Goal: Information Seeking & Learning: Learn about a topic

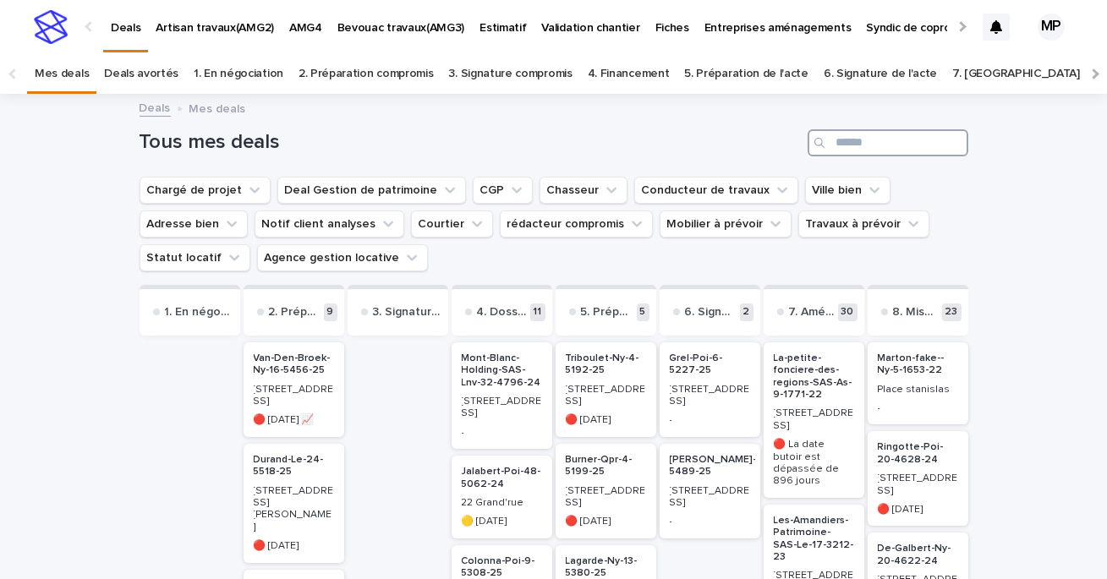
click at [903, 147] on input "Search" at bounding box center [888, 142] width 161 height 27
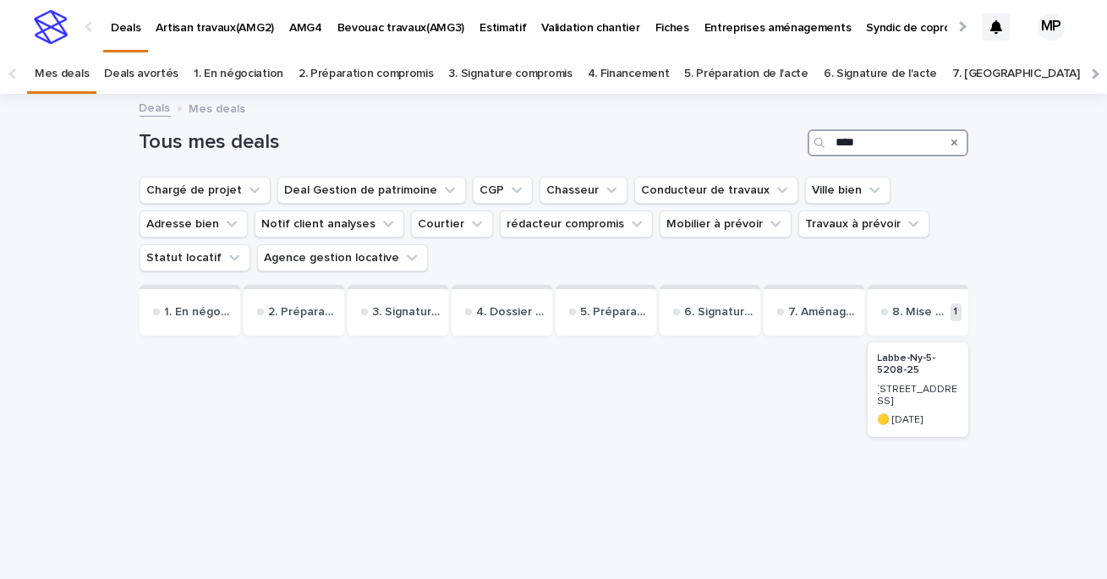
type input "****"
click at [892, 373] on p "Labbe-Ny-5-5208-25" at bounding box center [918, 365] width 80 height 25
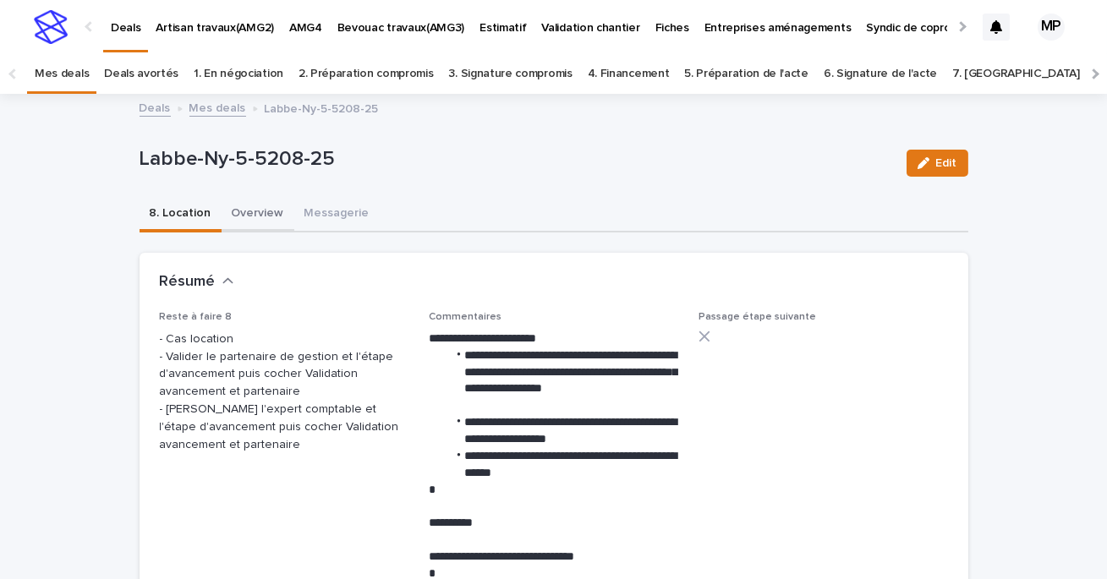
click at [234, 212] on button "Overview" at bounding box center [258, 215] width 73 height 36
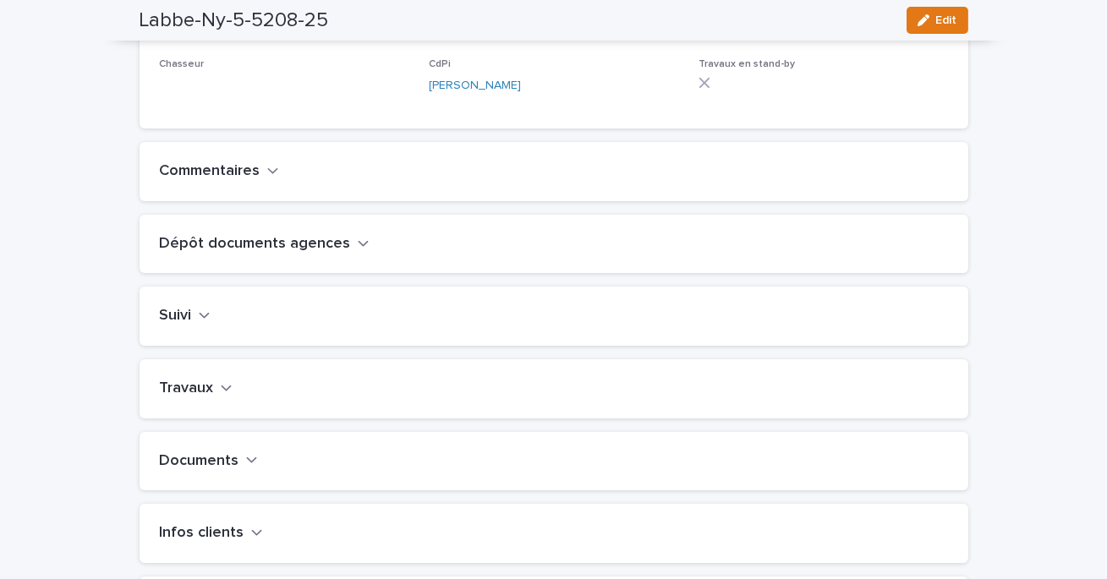
scroll to position [492, 0]
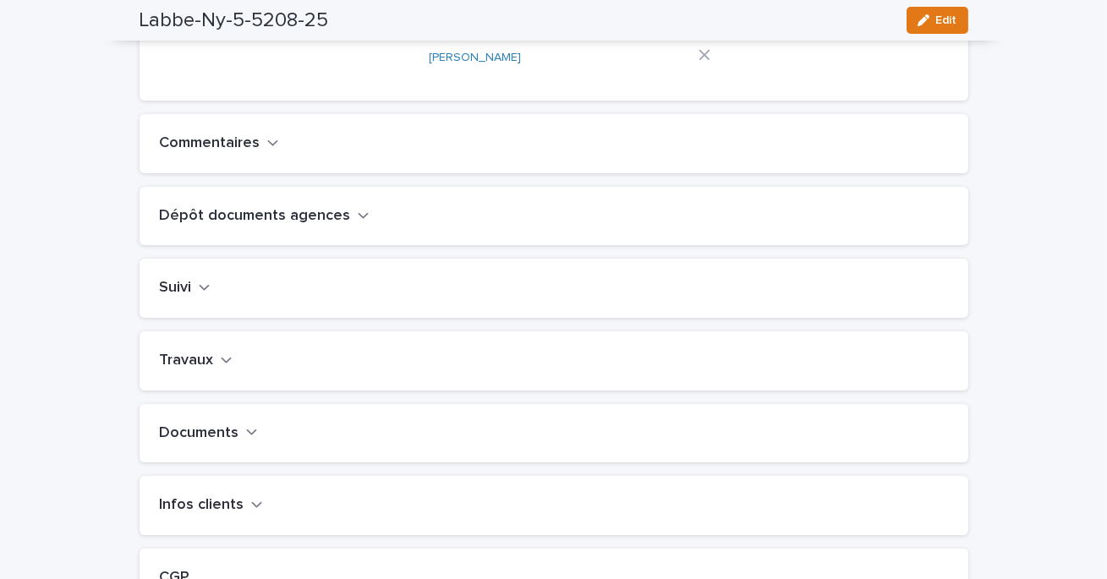
click at [207, 371] on h2 "Travaux" at bounding box center [187, 361] width 54 height 19
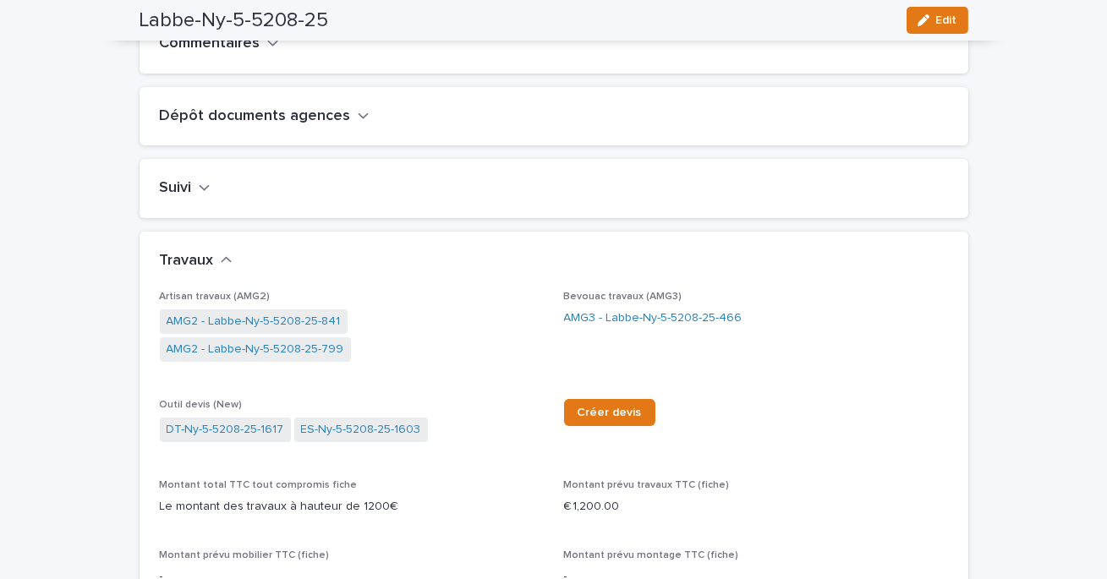
scroll to position [618, 0]
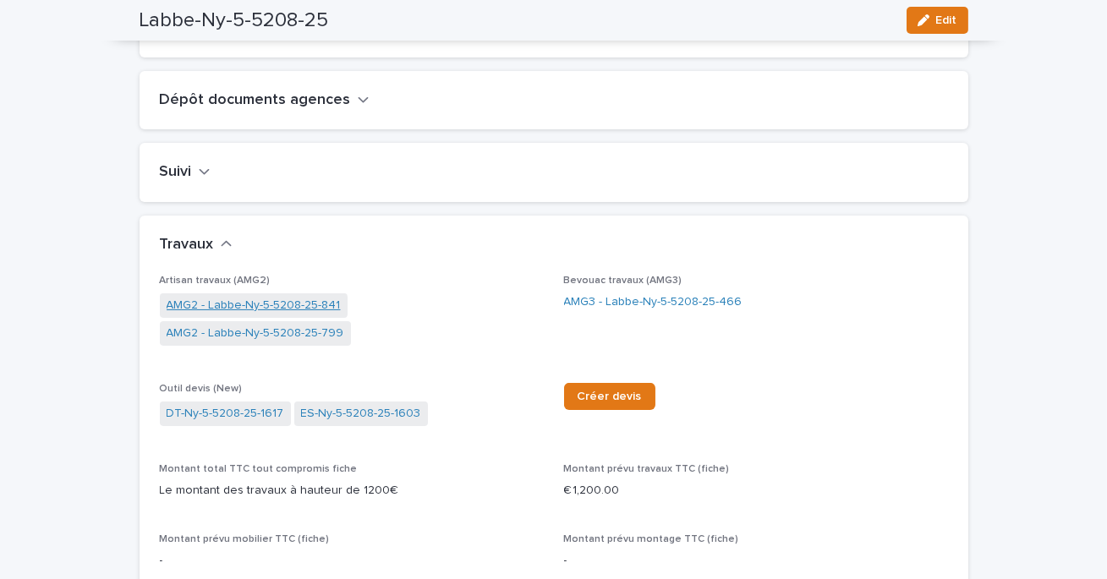
click at [305, 315] on link "AMG2 - Labbe-Ny-5-5208-25-841" at bounding box center [254, 306] width 174 height 18
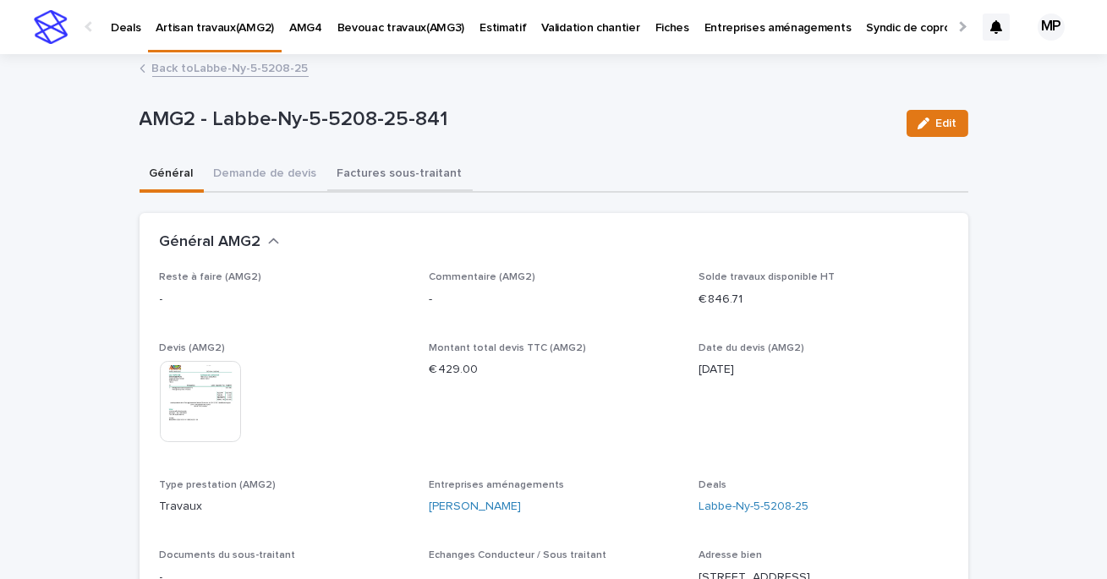
click at [371, 173] on button "Factures sous-traitant" at bounding box center [399, 175] width 145 height 36
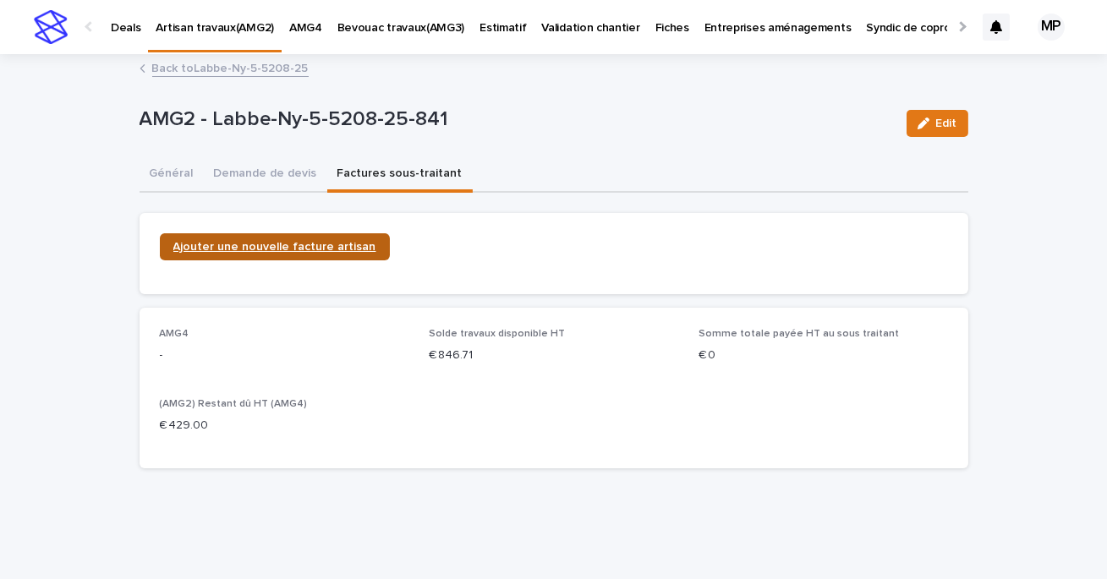
click at [278, 248] on span "Ajouter une nouvelle facture artisan" at bounding box center [274, 247] width 203 height 12
click at [176, 177] on button "Général" at bounding box center [172, 175] width 64 height 36
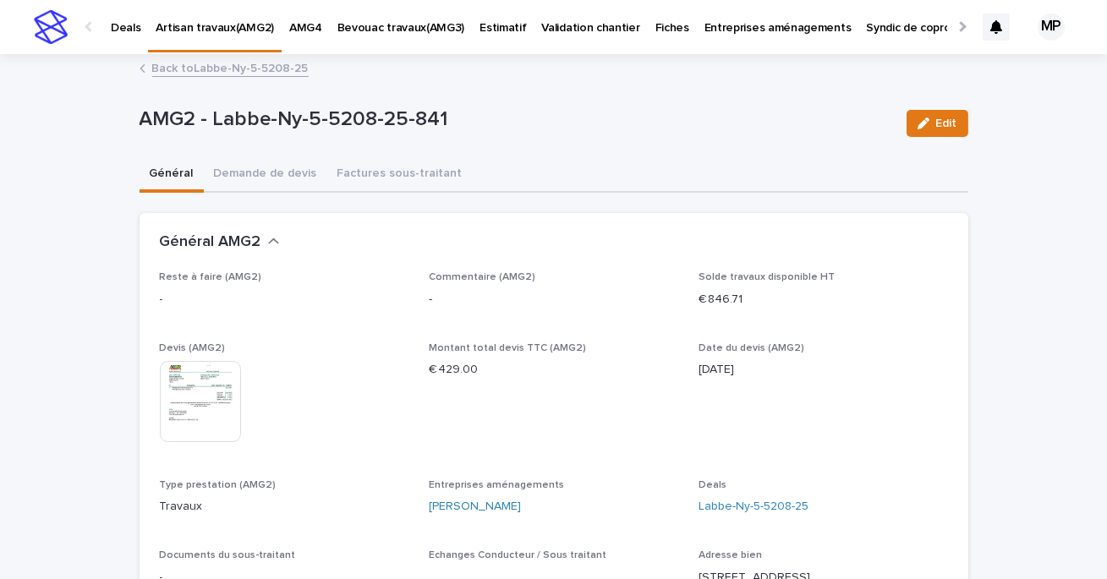
click at [222, 69] on link "Back to Labbe-Ny-5-5208-25" at bounding box center [230, 67] width 156 height 19
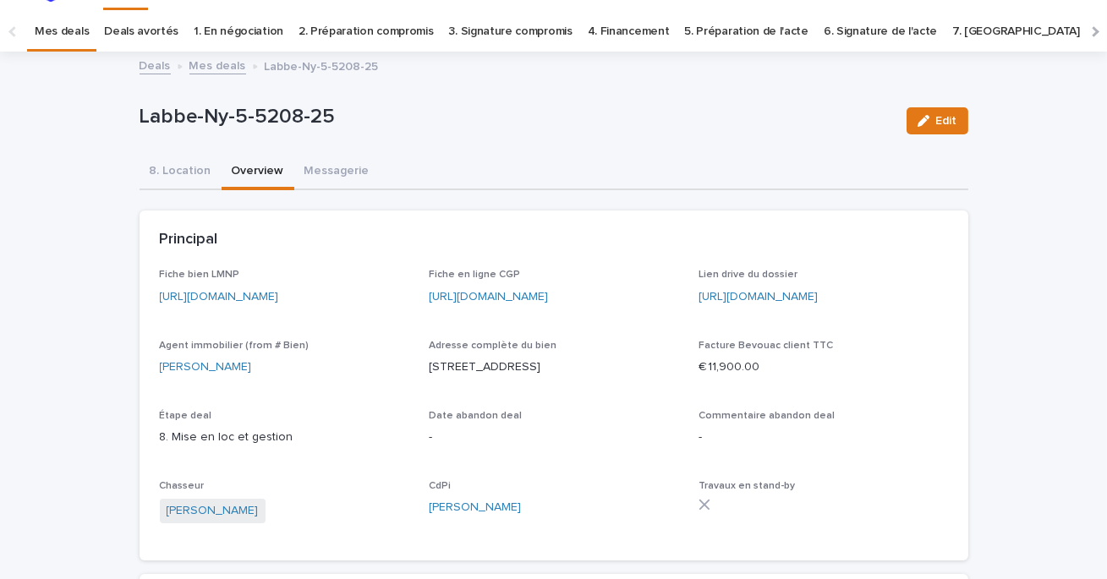
scroll to position [54, 0]
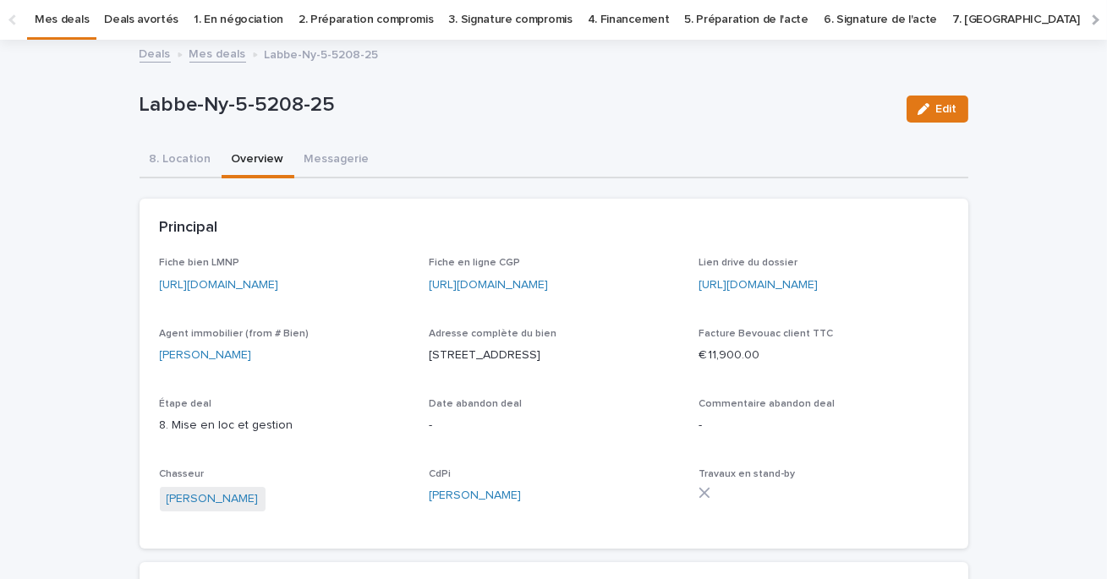
click at [151, 57] on link "Deals" at bounding box center [155, 52] width 31 height 19
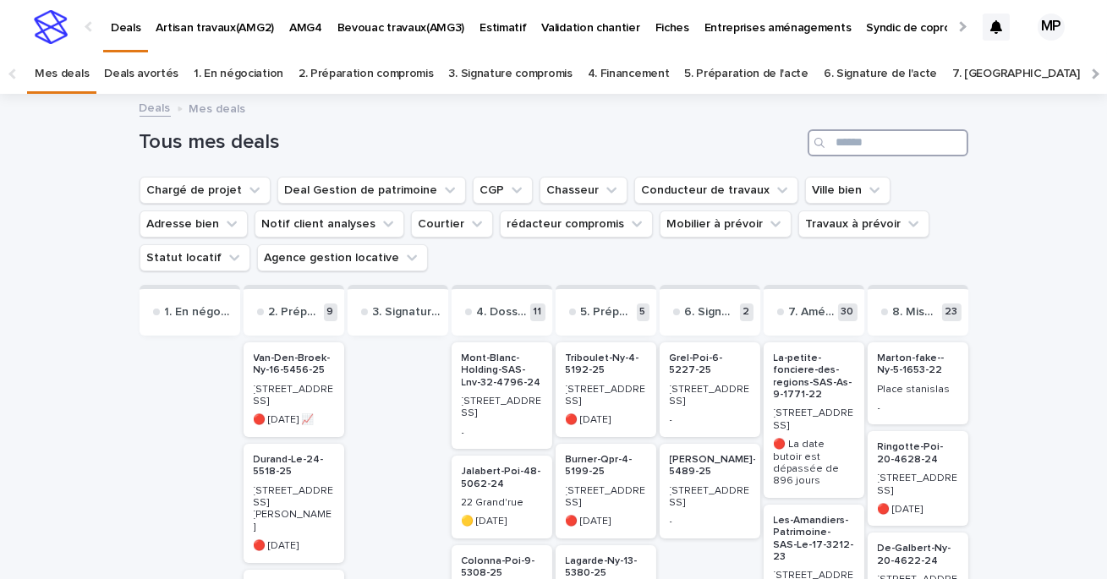
click at [865, 145] on input "Search" at bounding box center [888, 142] width 161 height 27
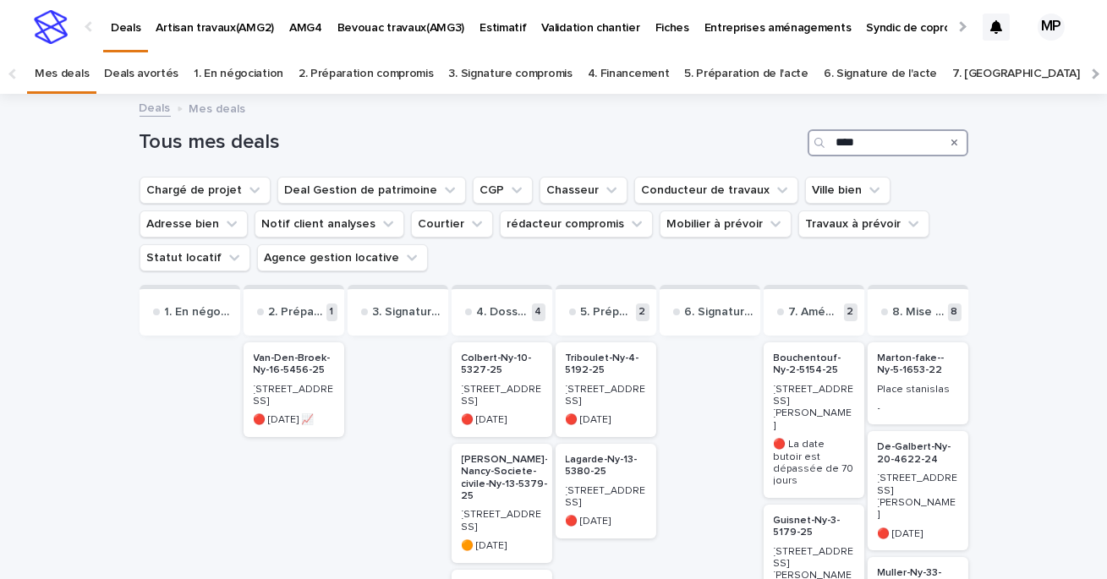
type input "****"
click at [800, 373] on p "Bouchentouf-Ny-2-5154-25" at bounding box center [814, 365] width 80 height 25
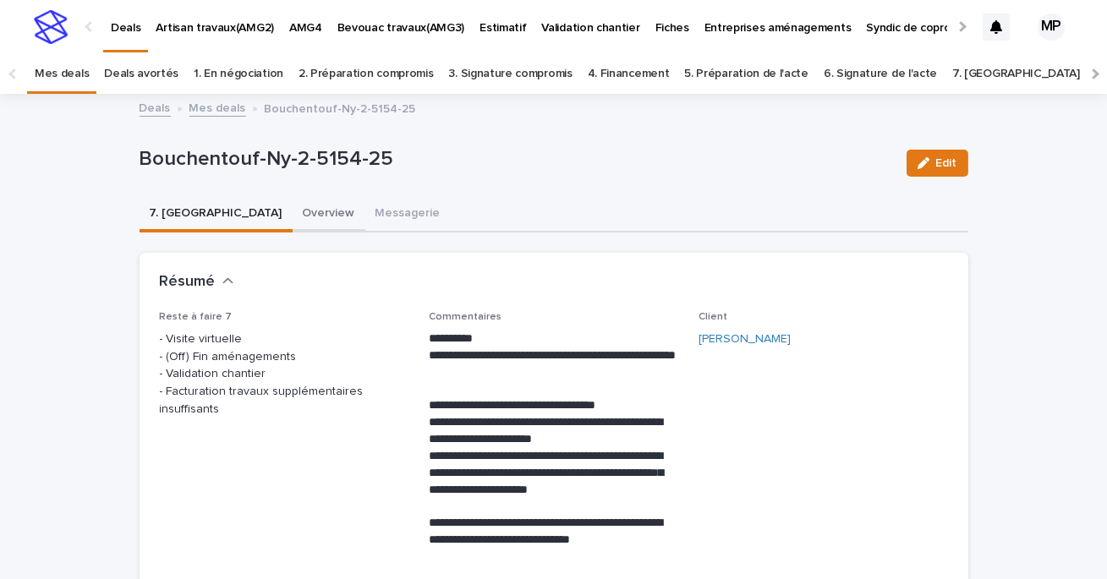
click at [293, 211] on button "Overview" at bounding box center [329, 215] width 73 height 36
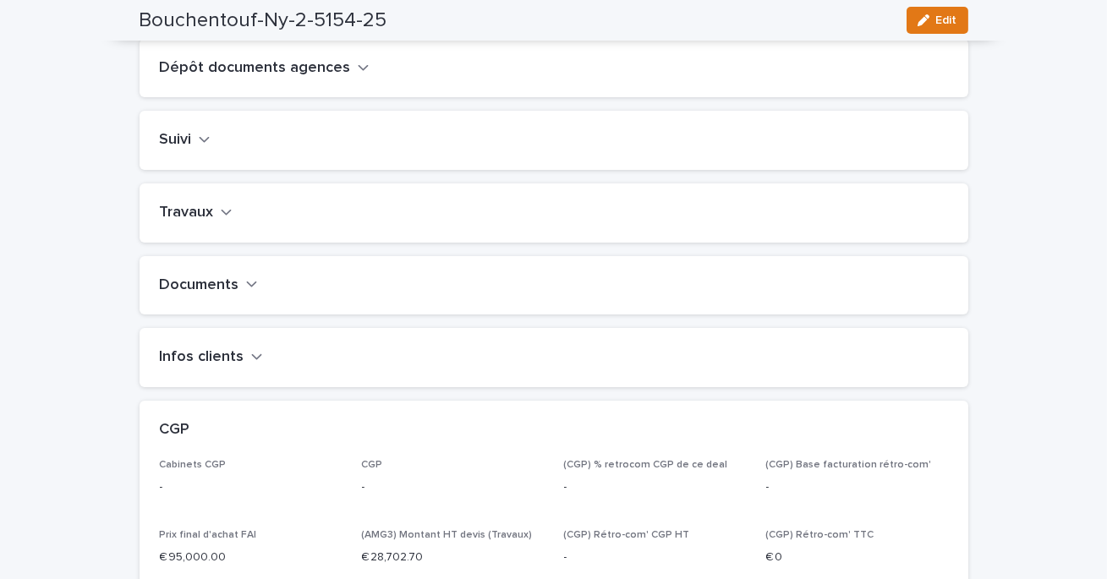
scroll to position [643, 0]
click at [192, 220] on h2 "Travaux" at bounding box center [187, 210] width 54 height 19
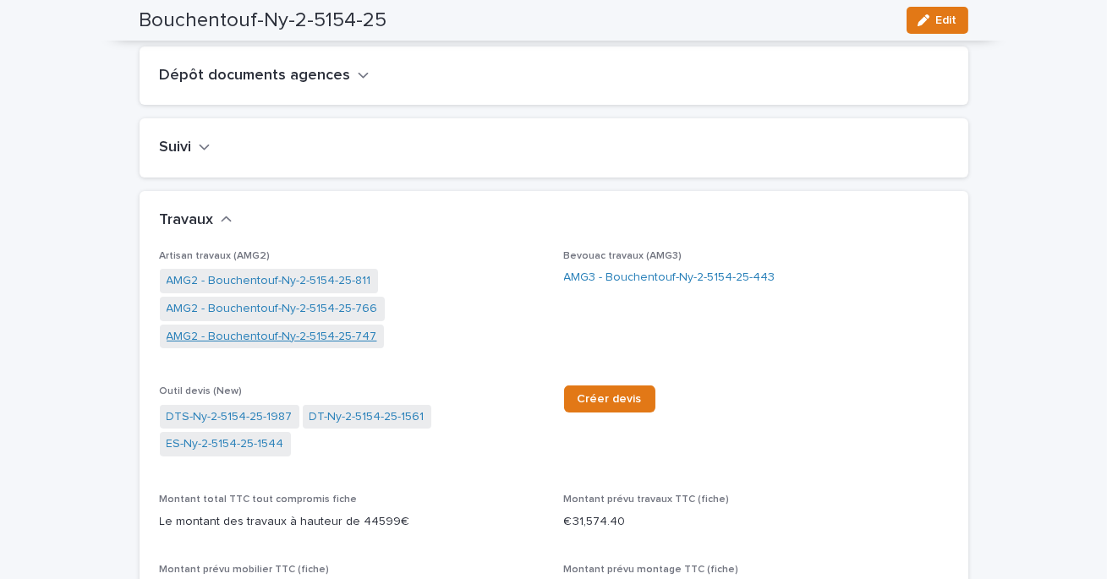
click at [272, 346] on link "AMG2 - Bouchentouf-Ny-2-5154-25-747" at bounding box center [272, 337] width 211 height 18
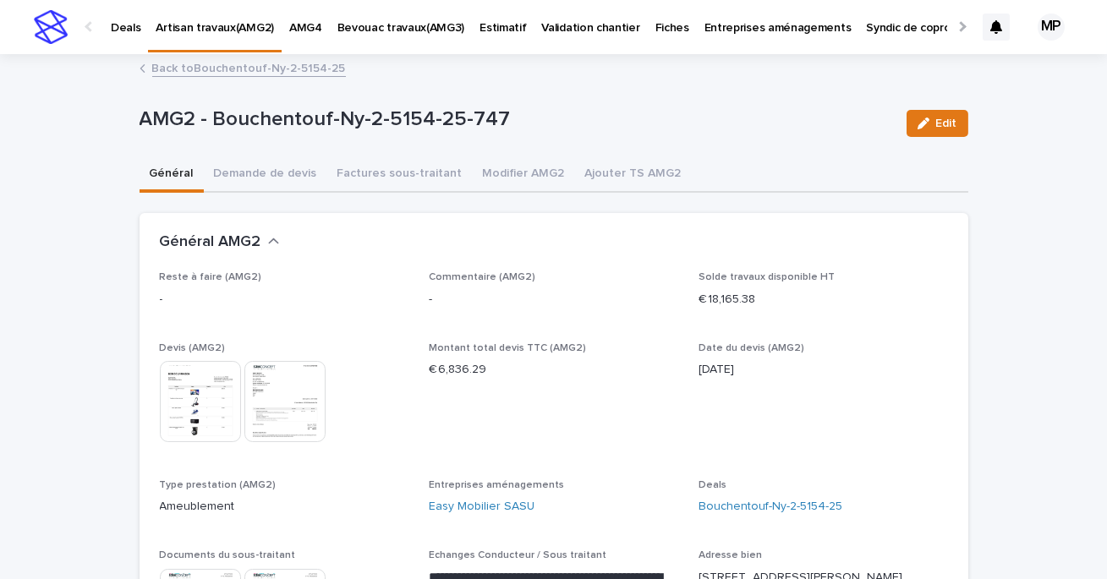
click at [182, 69] on link "Back to Bouchentouf-Ny-2-5154-25" at bounding box center [249, 67] width 194 height 19
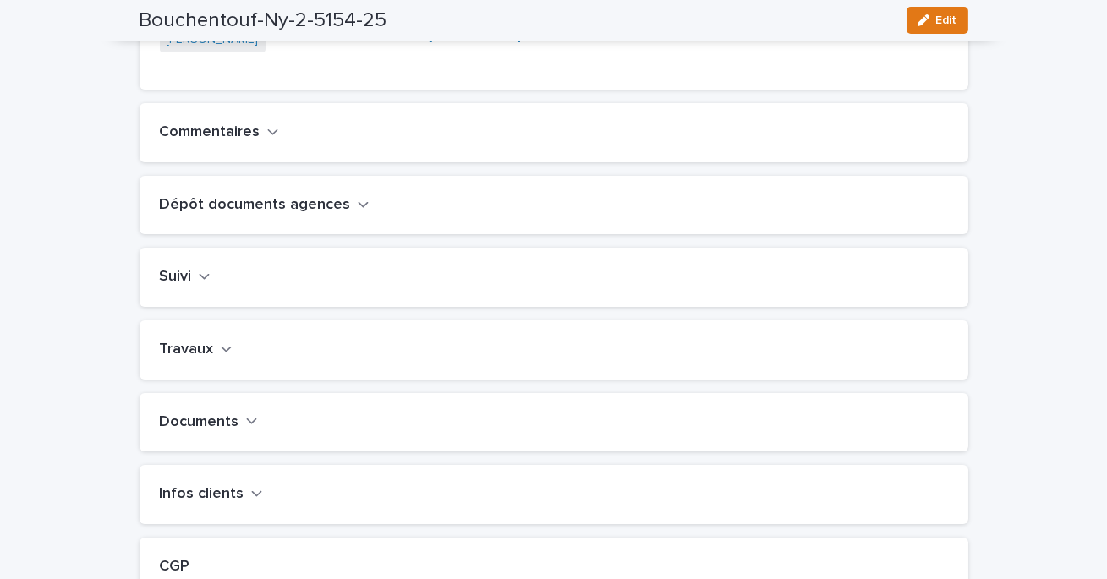
scroll to position [543, 0]
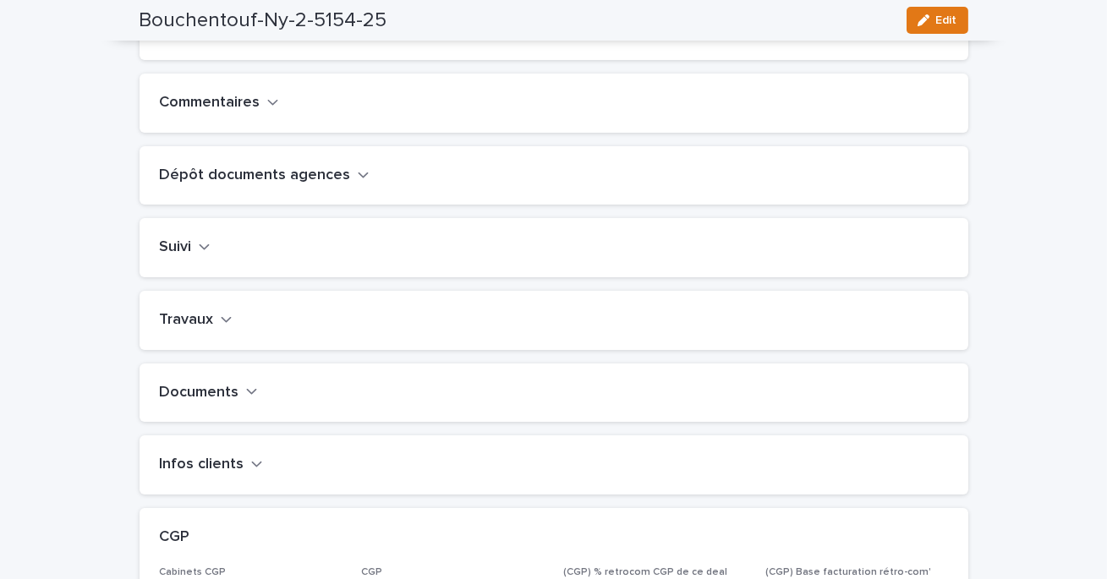
click at [206, 330] on h2 "Travaux" at bounding box center [187, 320] width 54 height 19
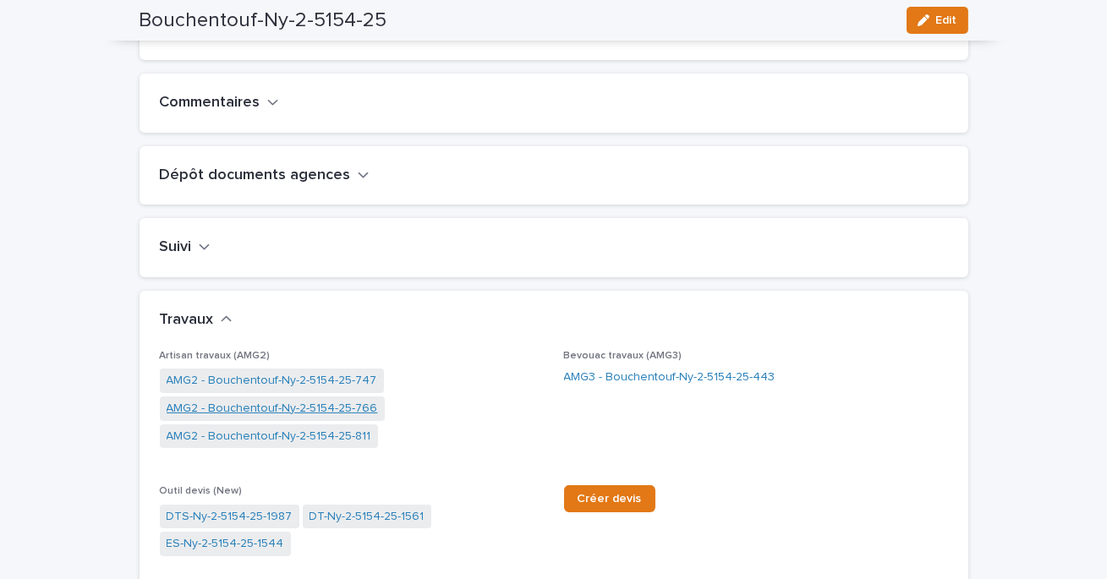
click at [248, 418] on link "AMG2 - Bouchentouf-Ny-2-5154-25-766" at bounding box center [272, 409] width 211 height 18
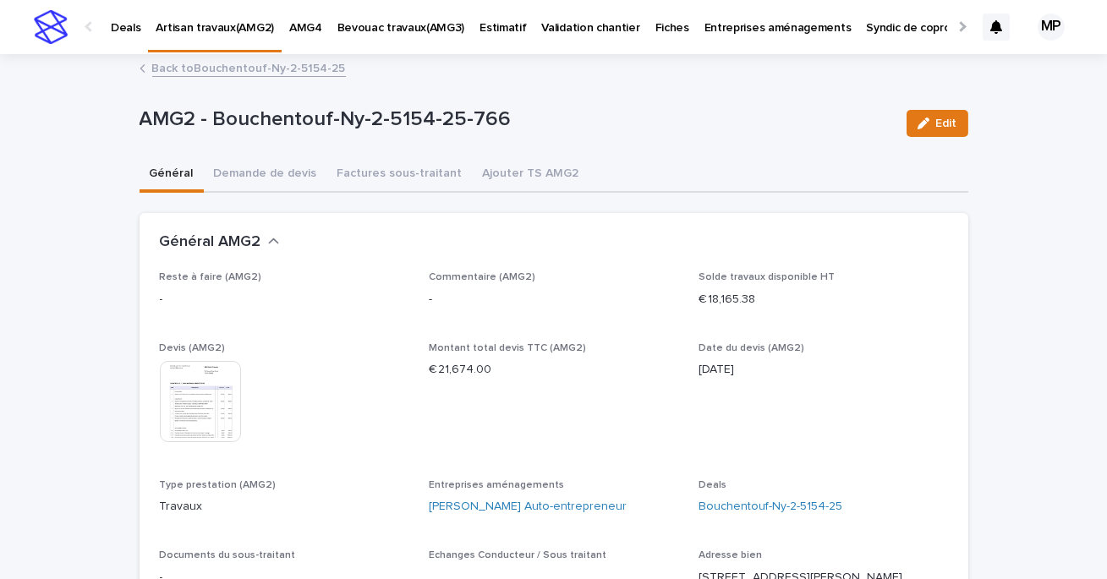
click at [199, 393] on img at bounding box center [200, 401] width 81 height 81
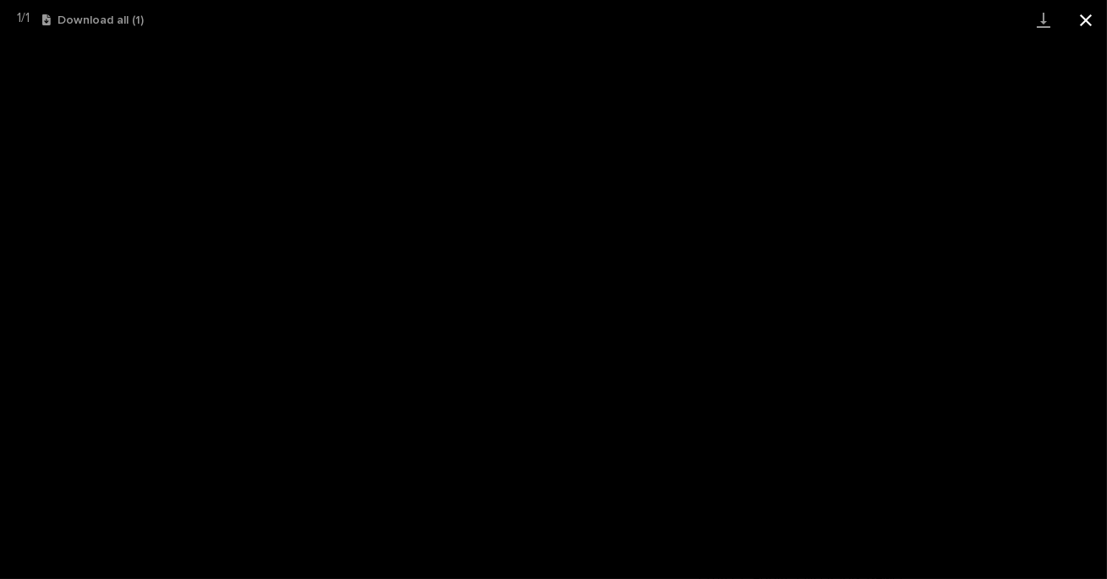
click at [1087, 19] on button "Close gallery" at bounding box center [1086, 20] width 42 height 40
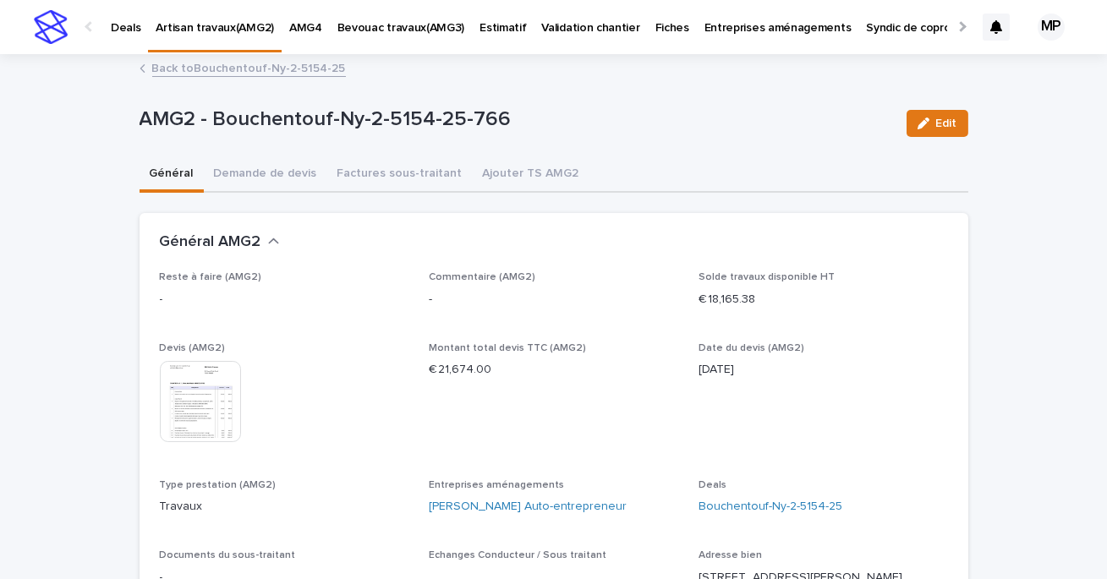
click at [178, 72] on link "Back to Bouchentouf-Ny-2-5154-25" at bounding box center [249, 67] width 194 height 19
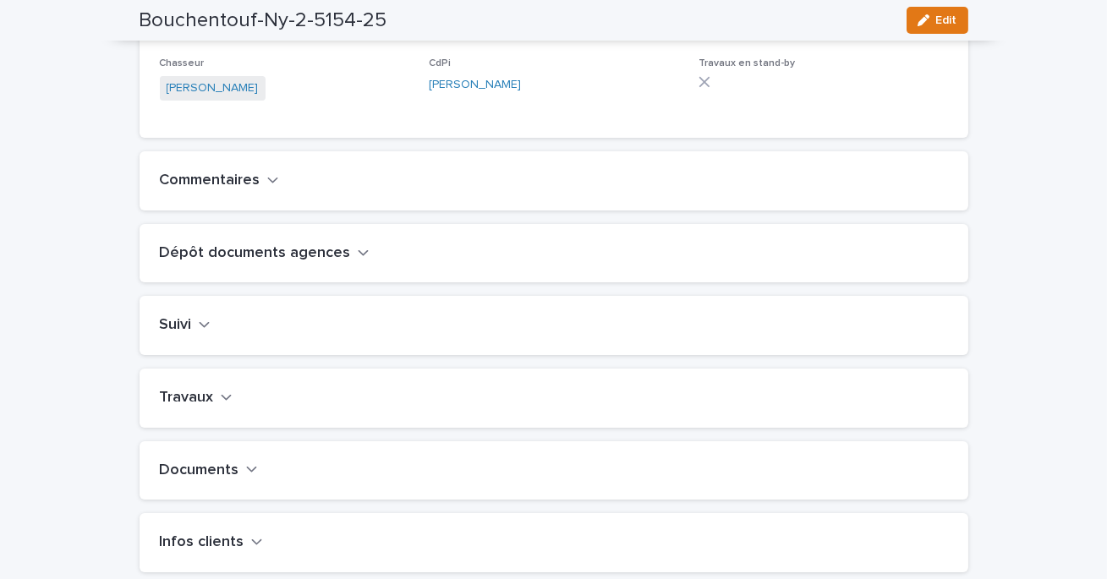
scroll to position [508, 0]
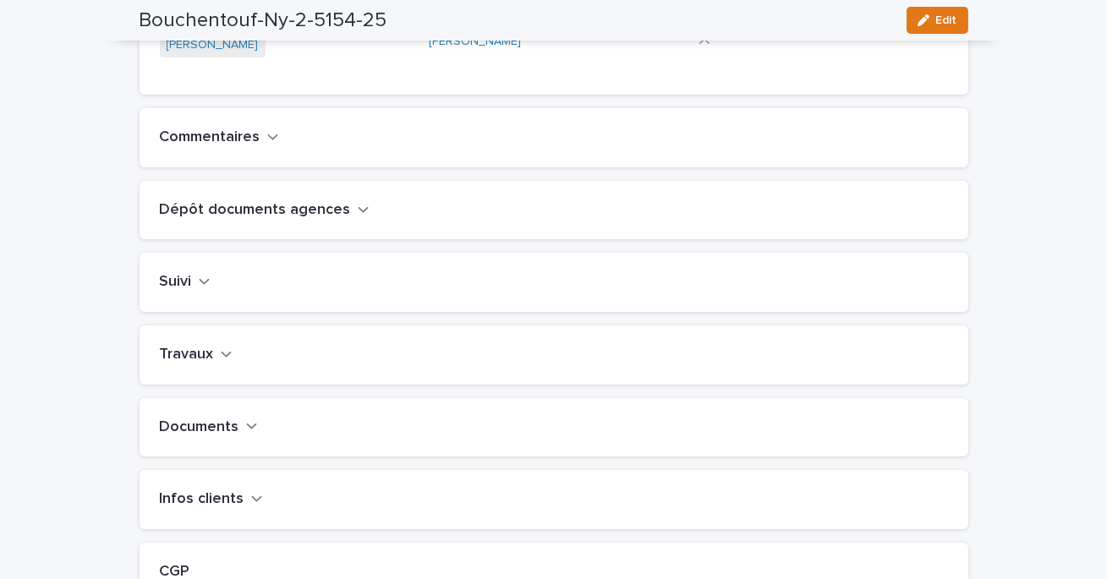
click at [212, 365] on button "Travaux" at bounding box center [196, 355] width 73 height 19
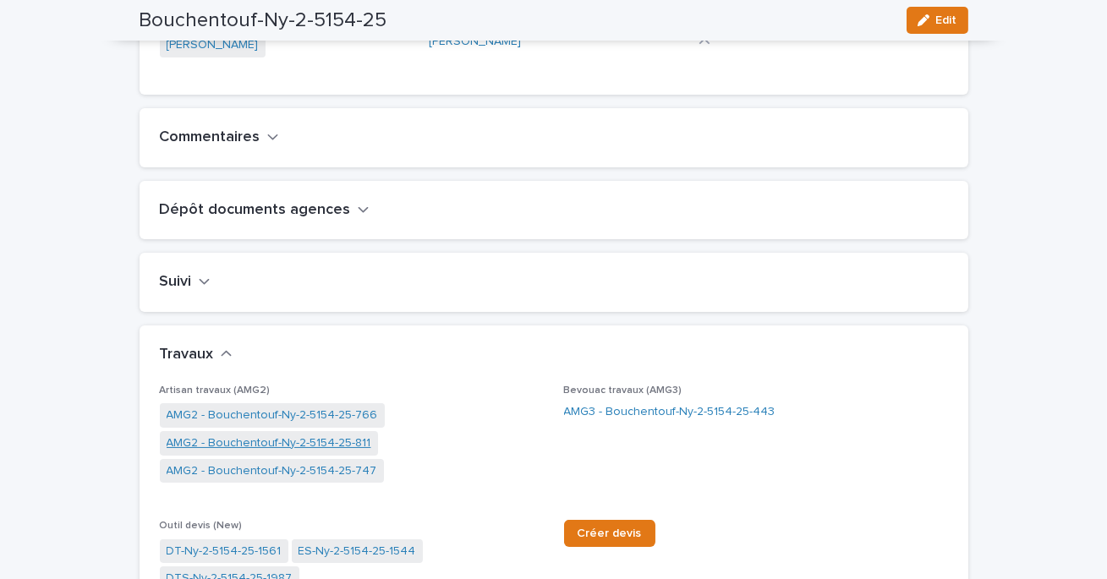
click at [312, 453] on link "AMG2 - Bouchentouf-Ny-2-5154-25-811" at bounding box center [269, 444] width 205 height 18
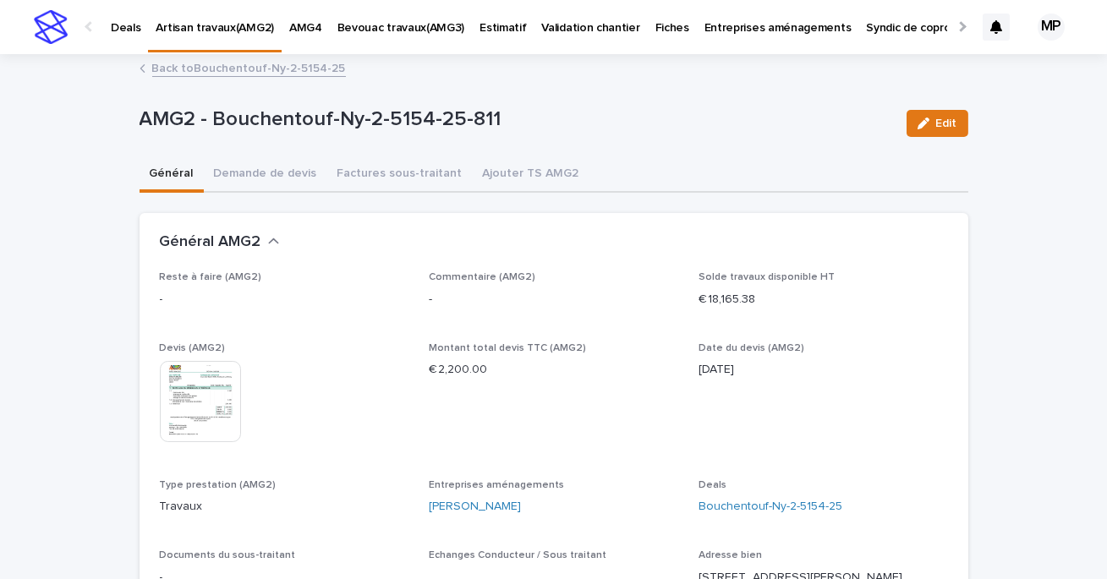
click at [203, 405] on img at bounding box center [200, 401] width 81 height 81
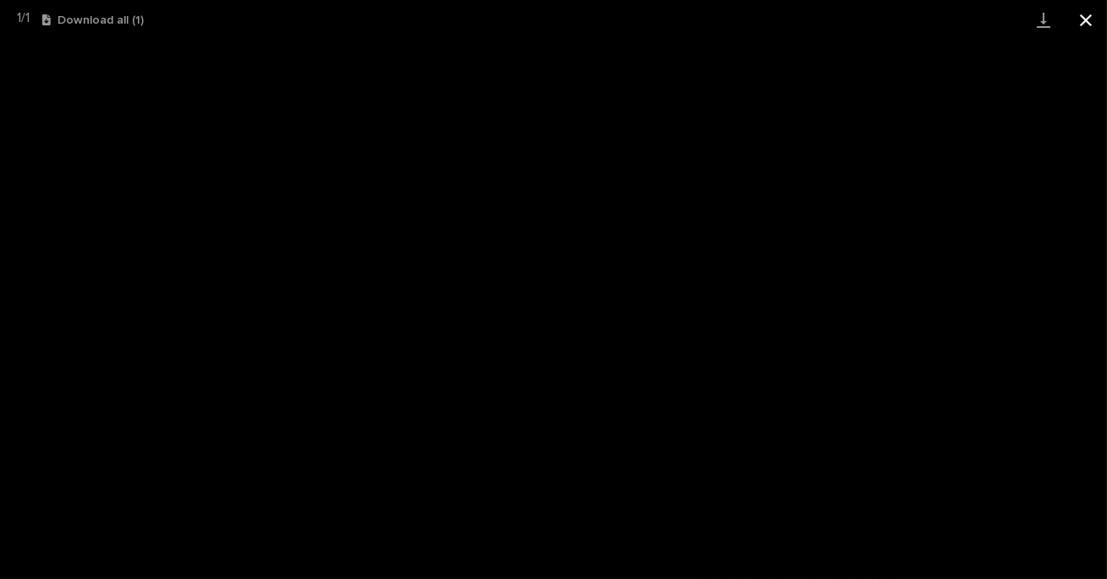
click at [1089, 25] on button "Close gallery" at bounding box center [1086, 20] width 42 height 40
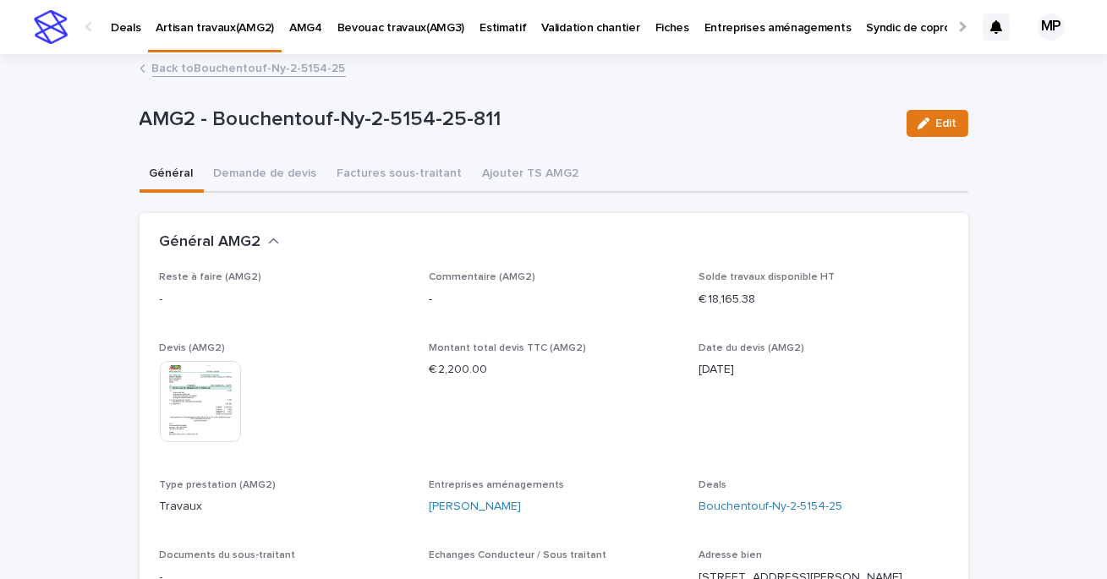
click at [178, 65] on link "Back to Bouchentouf-Ny-2-5154-25" at bounding box center [249, 67] width 194 height 19
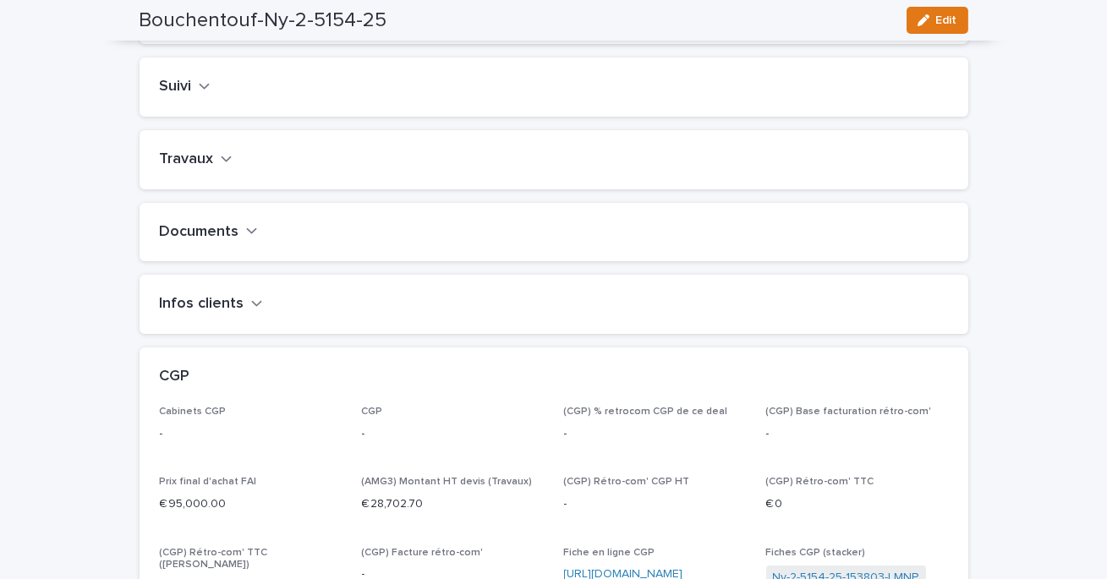
scroll to position [706, 0]
click at [183, 167] on h2 "Travaux" at bounding box center [187, 157] width 54 height 19
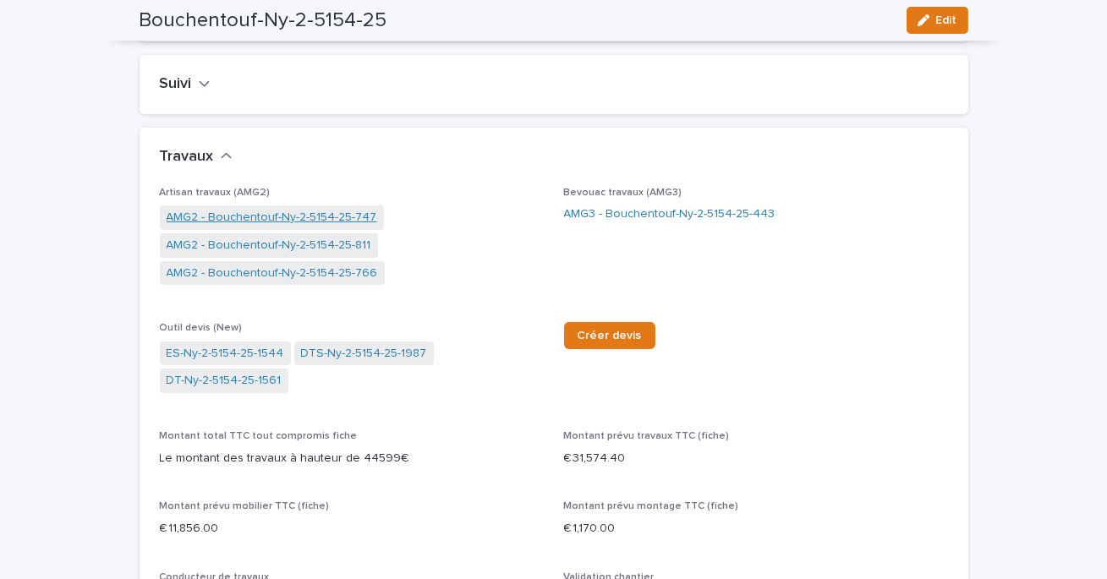
click at [292, 227] on link "AMG2 - Bouchentouf-Ny-2-5154-25-747" at bounding box center [272, 218] width 211 height 18
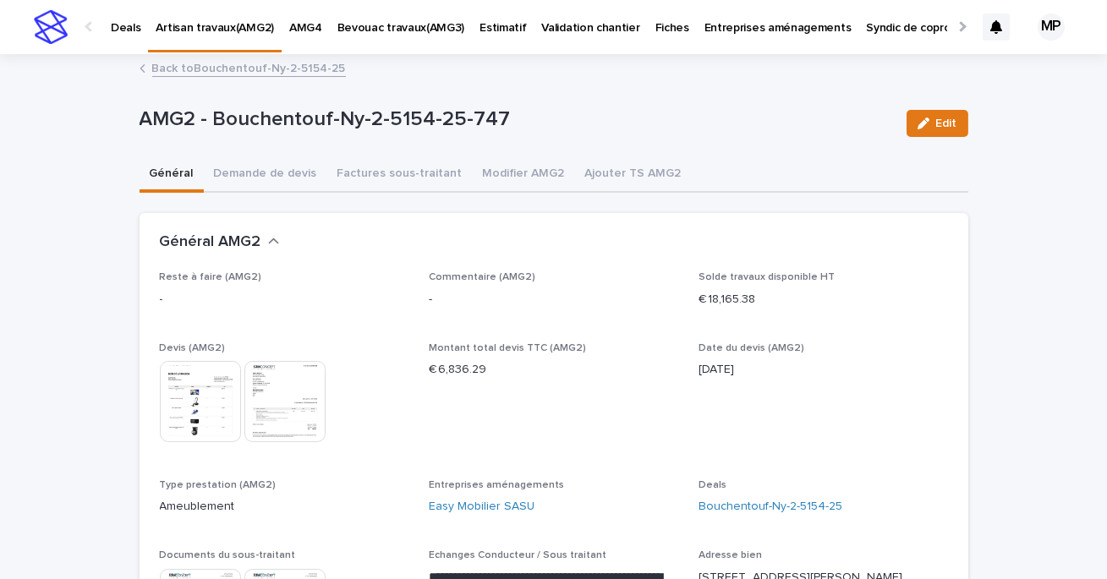
click at [192, 398] on img at bounding box center [200, 401] width 81 height 81
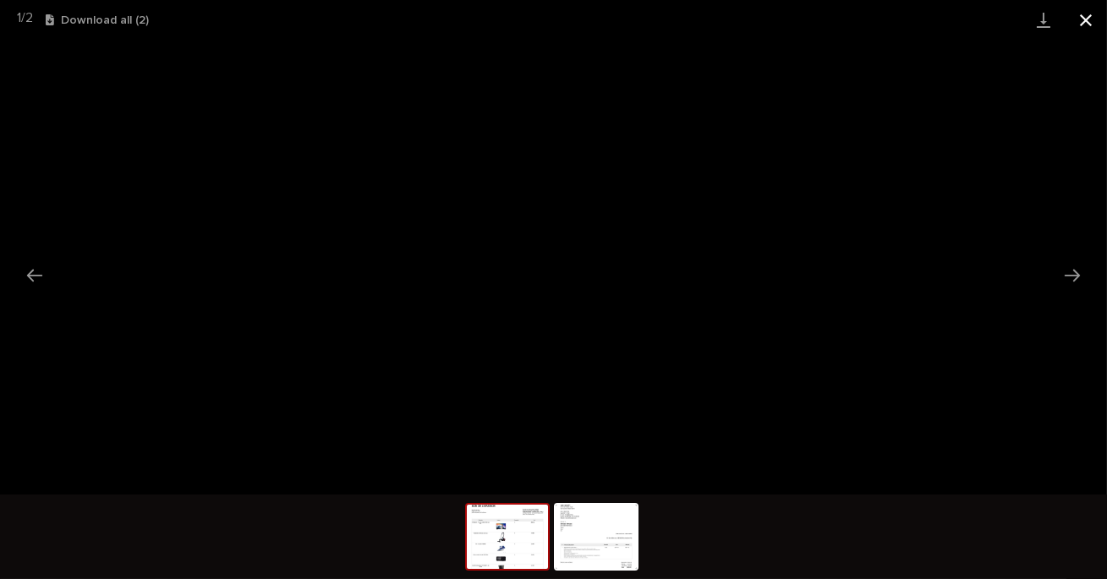
click at [1086, 22] on button "Close gallery" at bounding box center [1086, 20] width 42 height 40
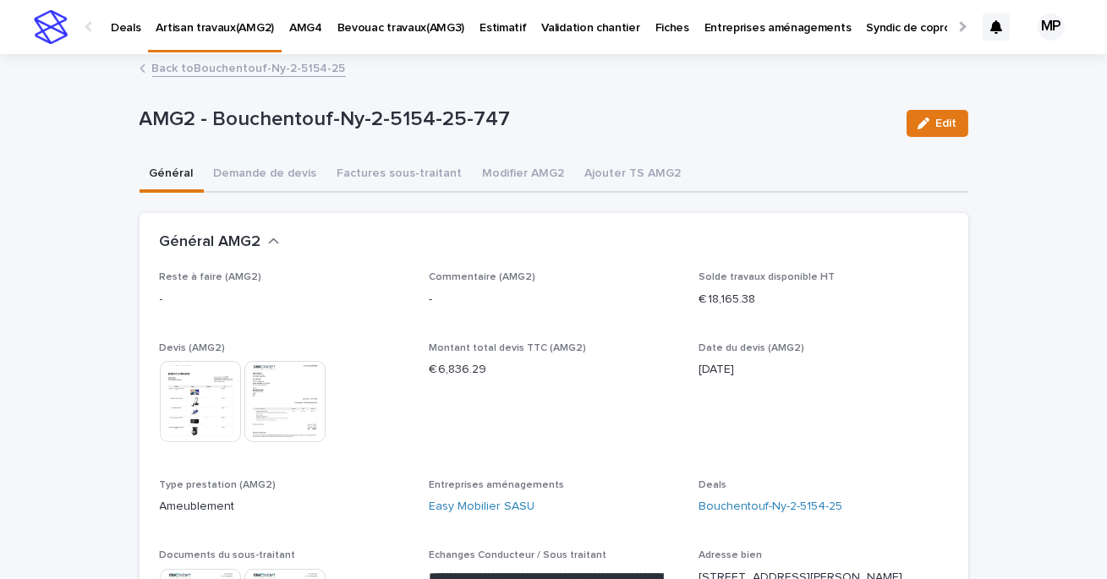
click at [135, 31] on p "Deals" at bounding box center [126, 18] width 30 height 36
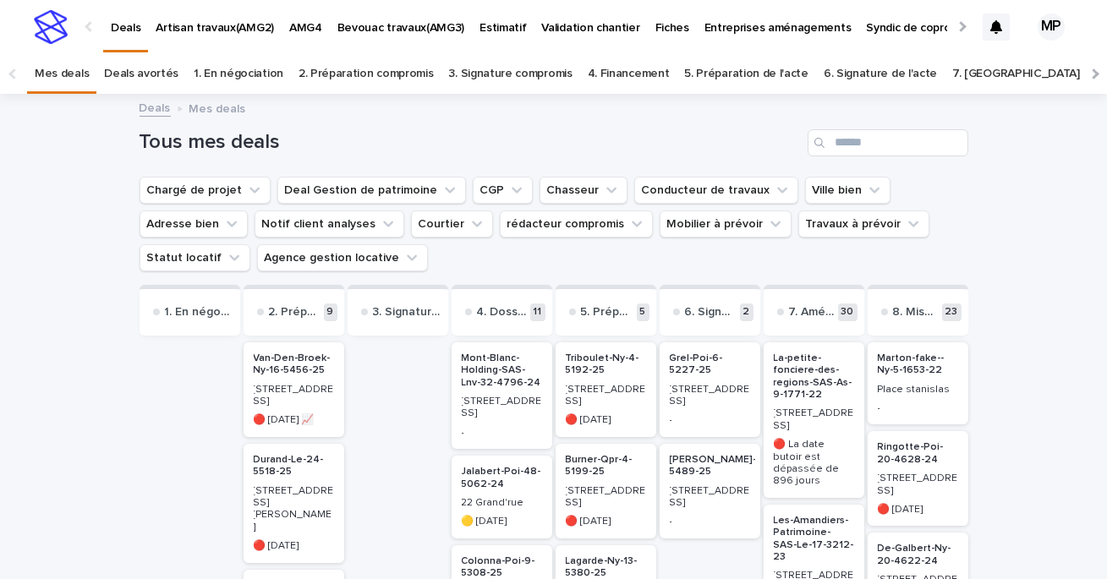
click at [150, 107] on link "Deals" at bounding box center [155, 106] width 31 height 19
click at [148, 113] on link "Deals" at bounding box center [155, 106] width 31 height 19
click at [877, 147] on input "Search" at bounding box center [888, 142] width 161 height 27
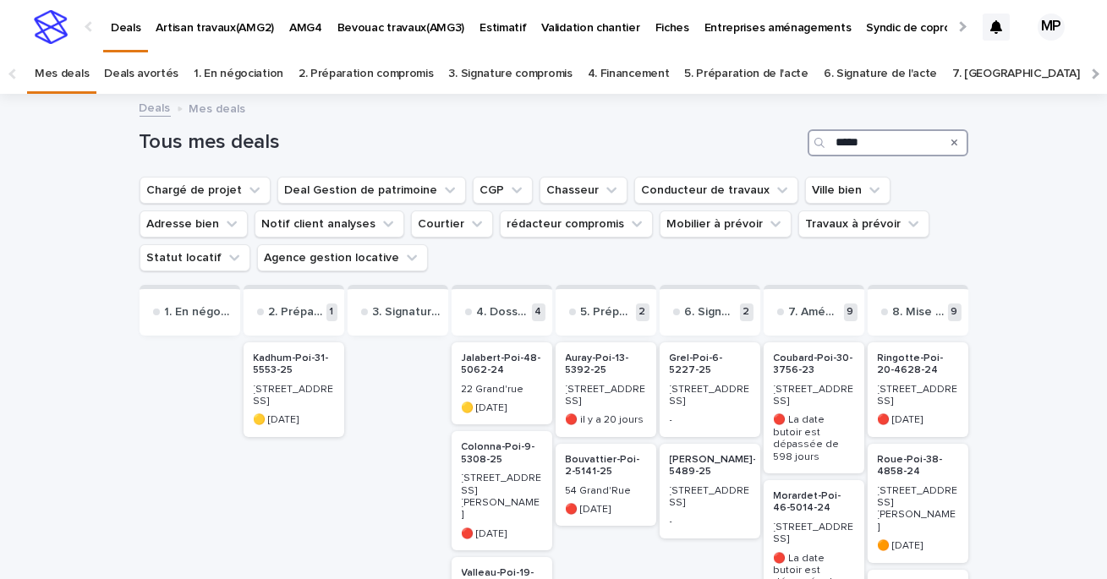
type input "*****"
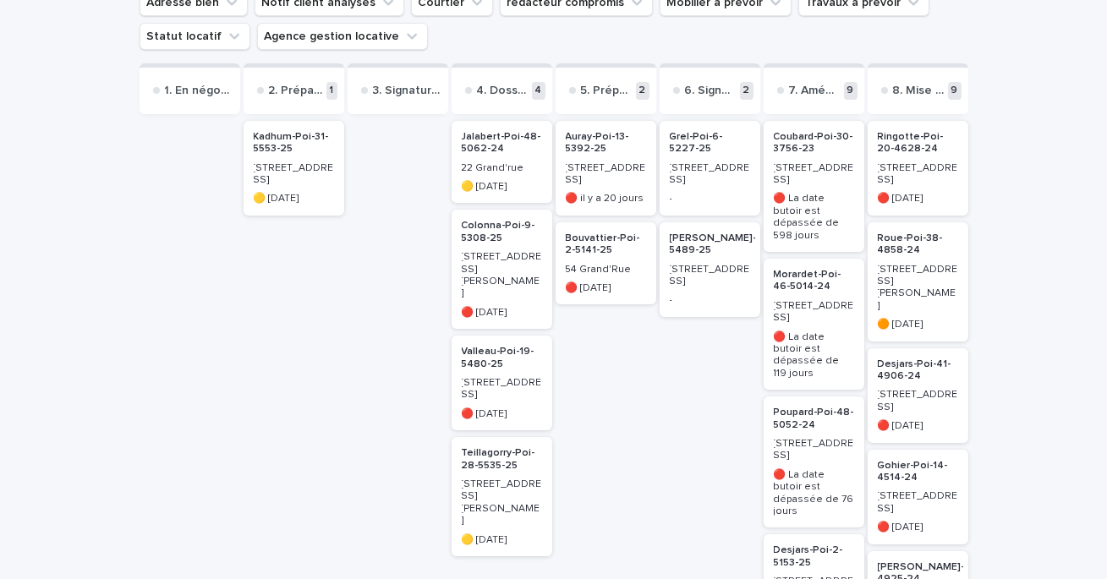
scroll to position [26, 0]
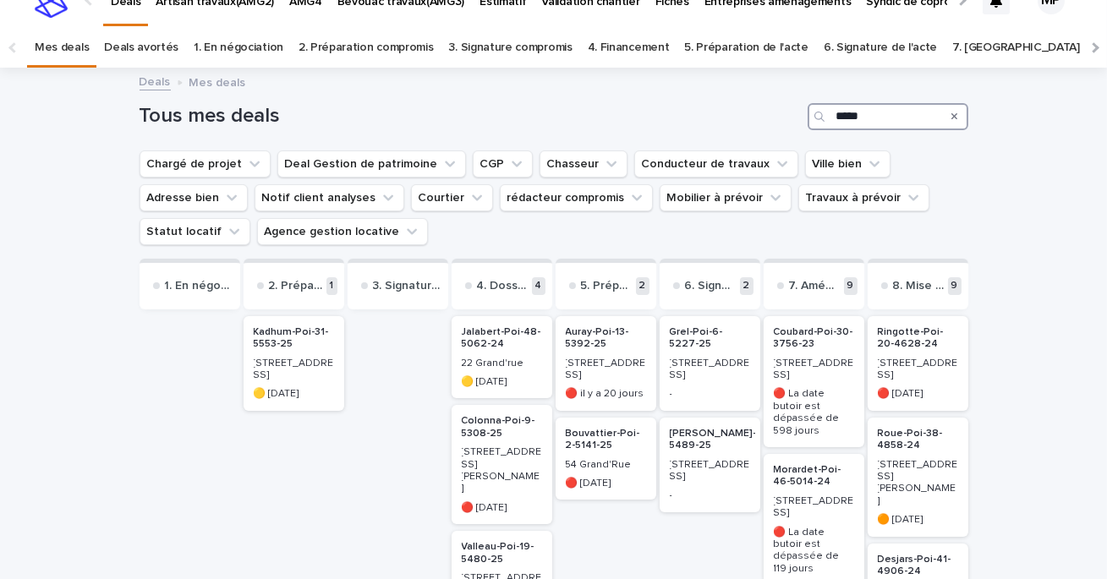
drag, startPoint x: 872, startPoint y: 113, endPoint x: 793, endPoint y: 113, distance: 79.5
click at [793, 113] on div "Tous mes deals *****" at bounding box center [554, 116] width 829 height 27
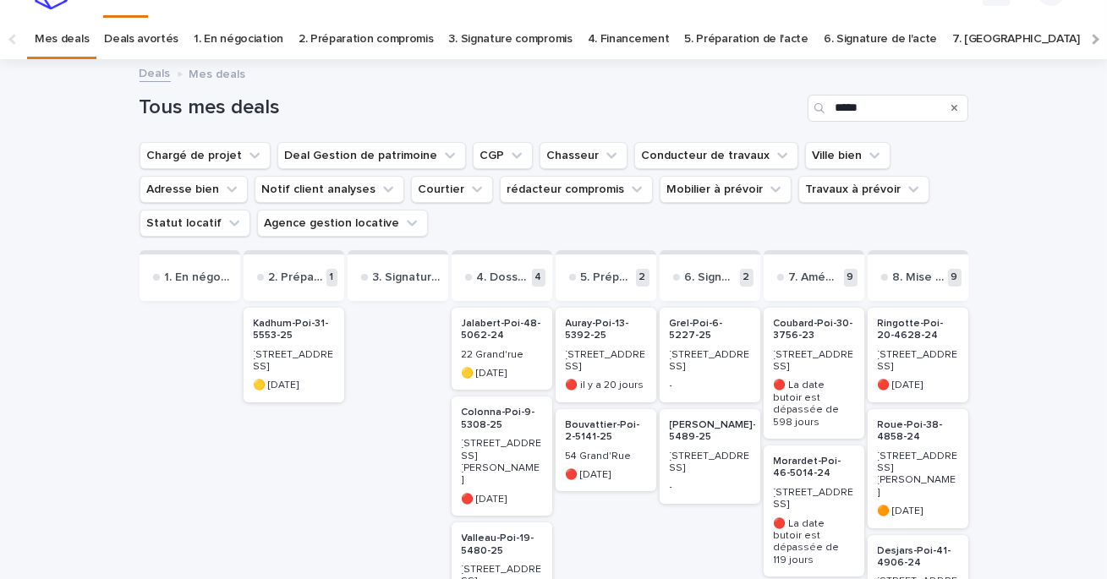
scroll to position [0, 0]
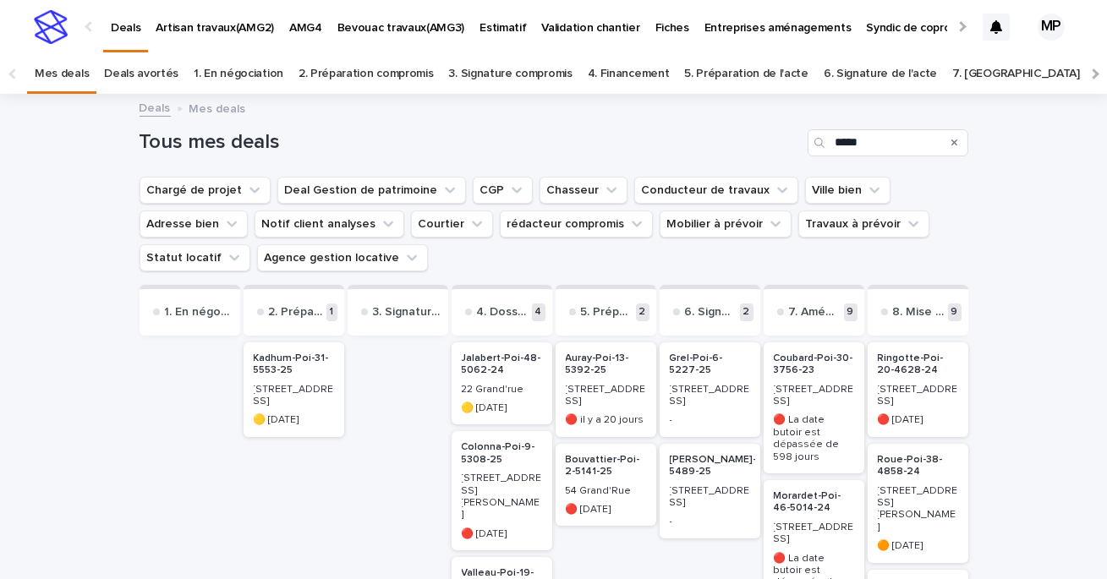
click at [142, 108] on link "Deals" at bounding box center [155, 106] width 31 height 19
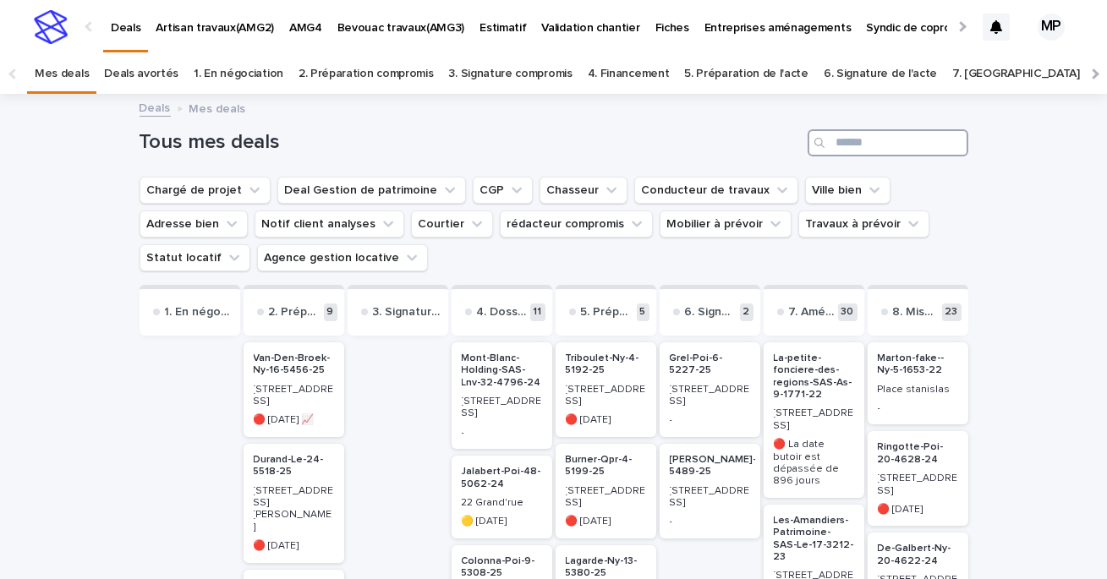
click at [850, 134] on input "Search" at bounding box center [888, 142] width 161 height 27
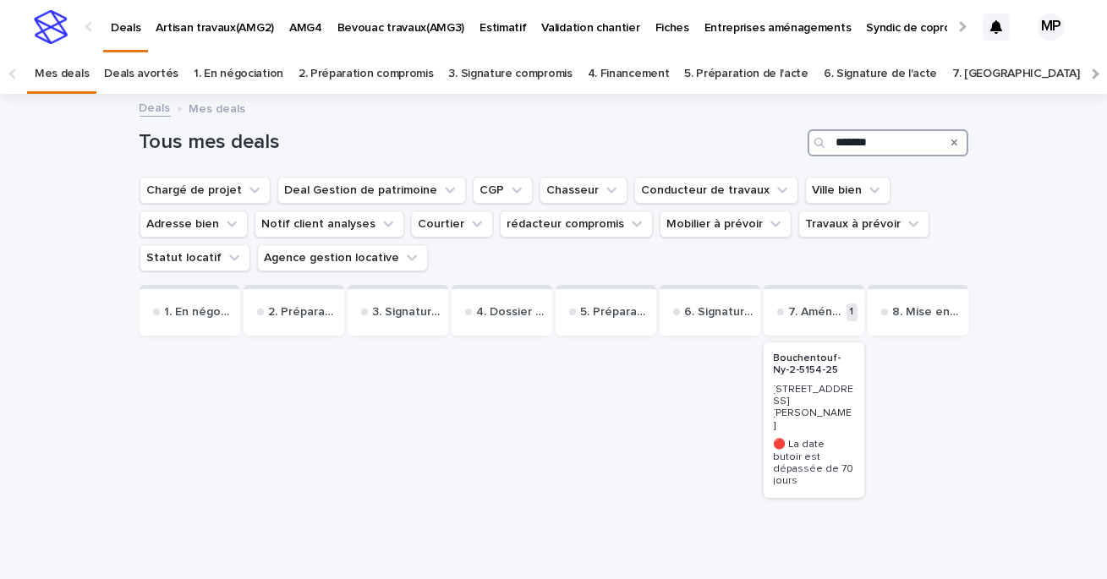
type input "*******"
click at [810, 362] on p "Bouchentouf-Ny-2-5154-25" at bounding box center [814, 365] width 80 height 25
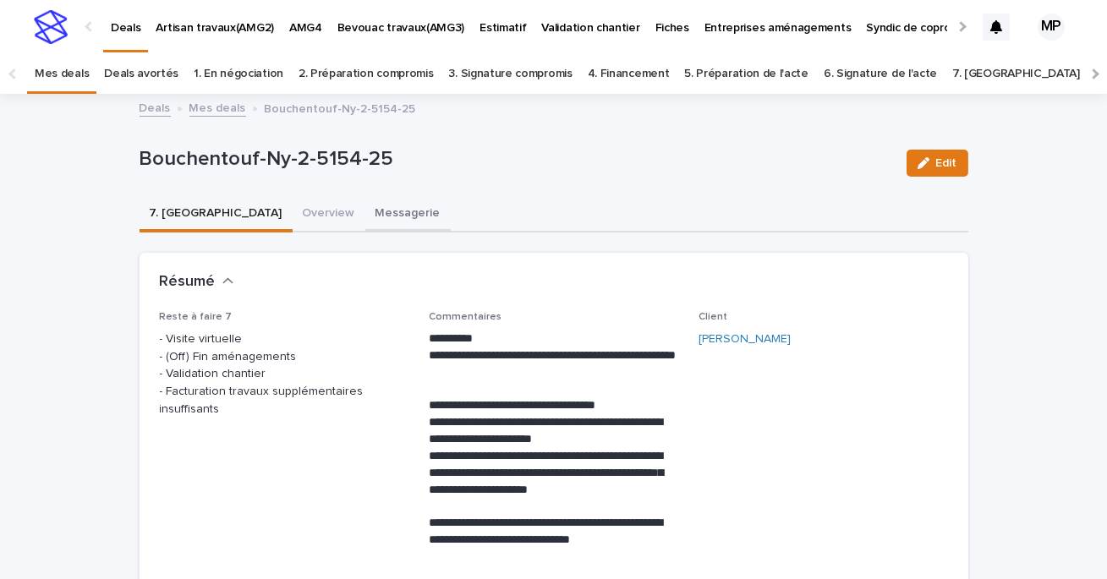
click at [293, 207] on button "Overview" at bounding box center [329, 215] width 73 height 36
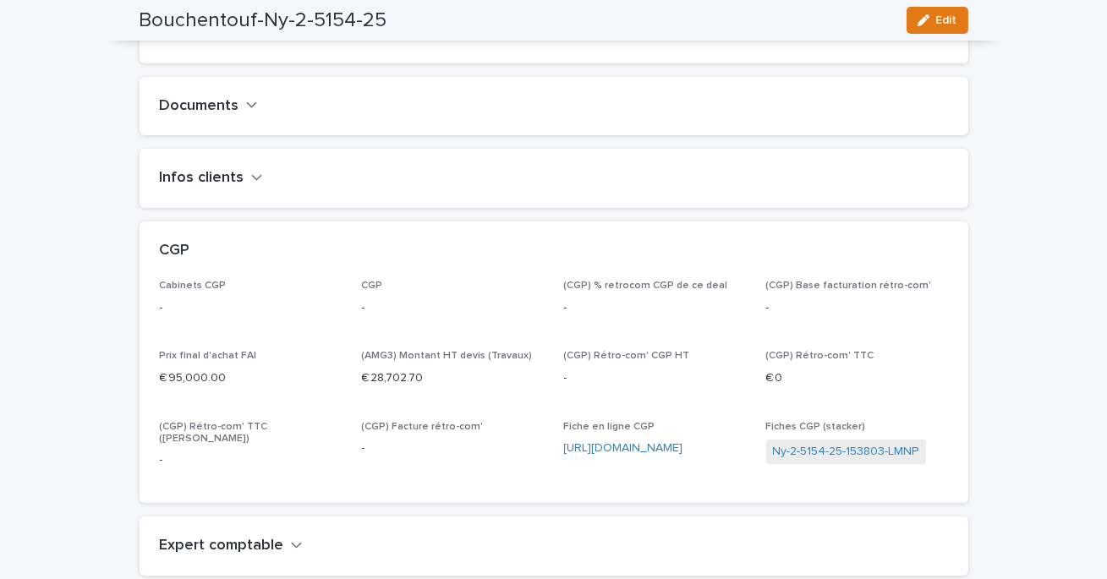
scroll to position [835, 0]
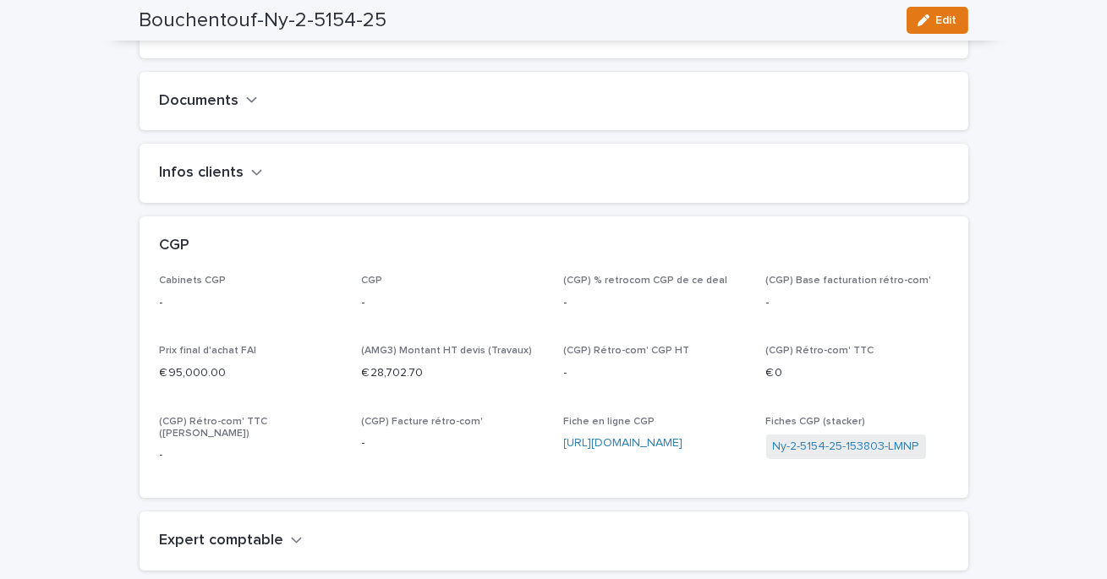
click at [206, 38] on h2 "Travaux" at bounding box center [187, 28] width 54 height 19
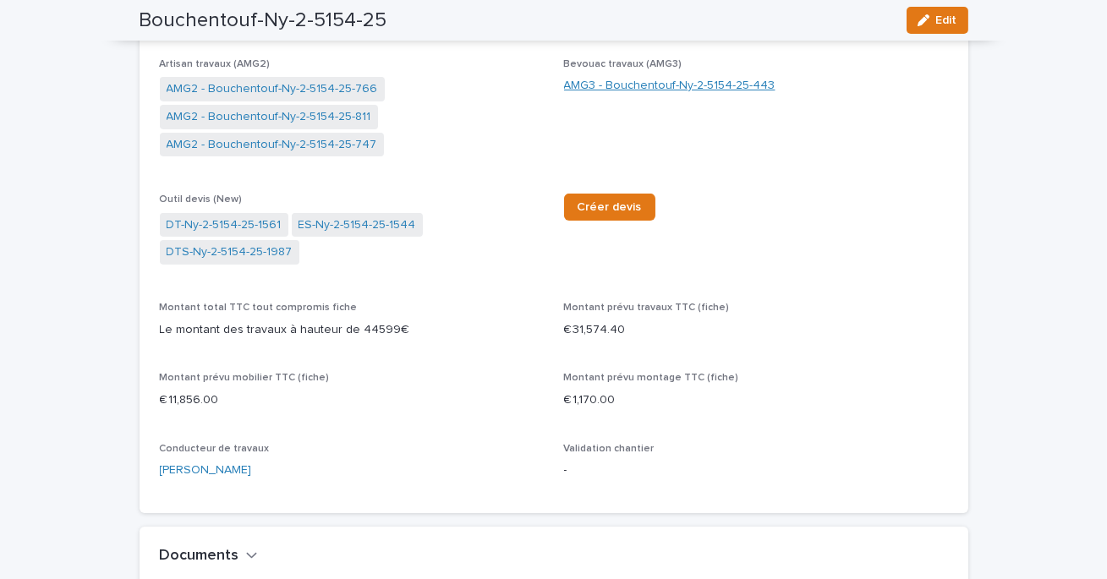
click at [614, 95] on link "AMG3 - Bouchentouf-Ny-2-5154-25-443" at bounding box center [669, 86] width 211 height 18
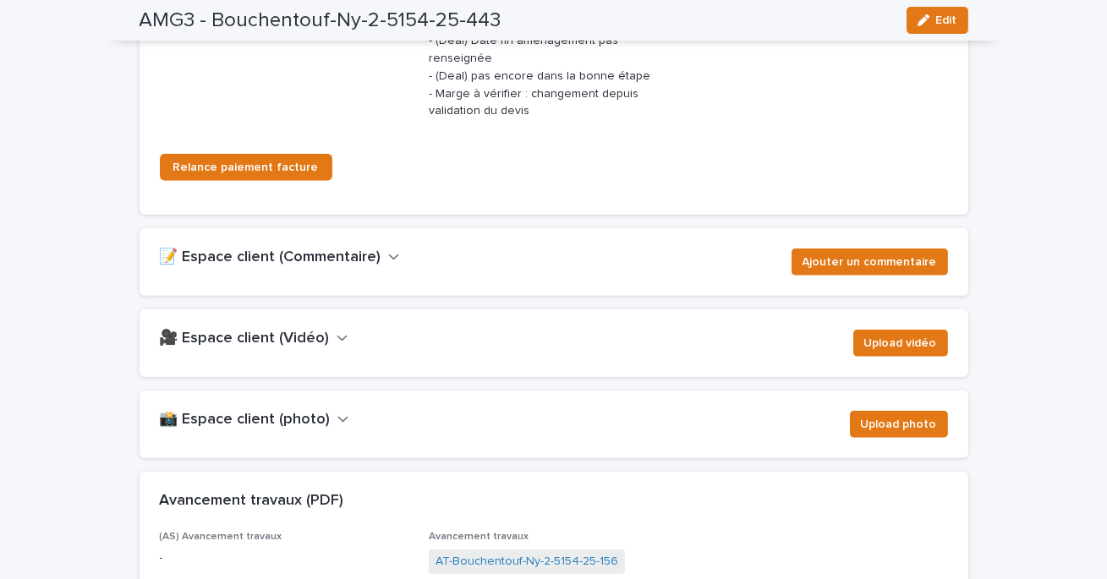
scroll to position [2787, 0]
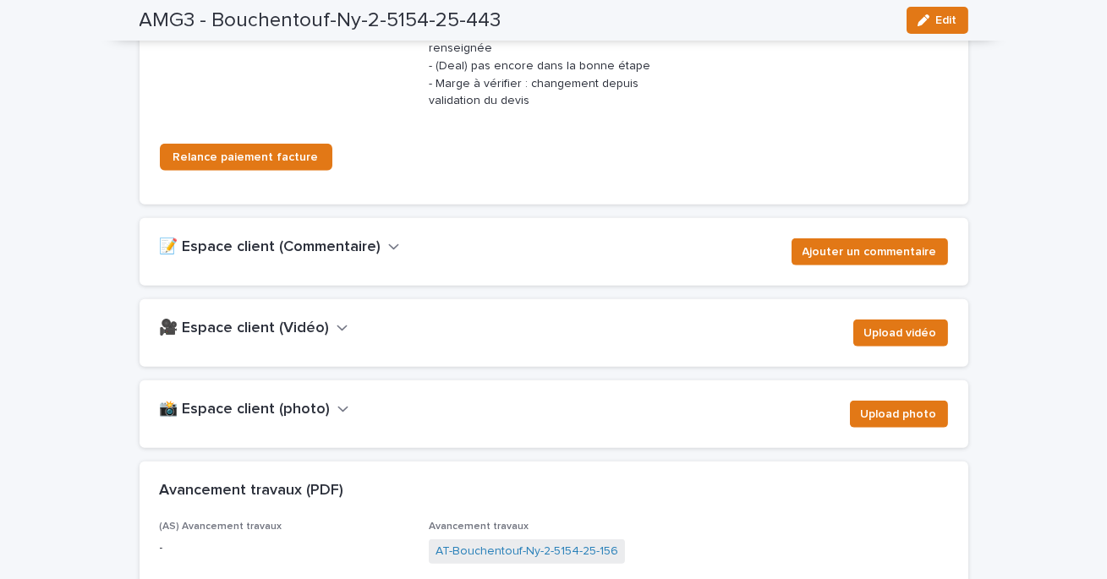
click at [290, 239] on h2 "📝 Espace client (Commentaire)" at bounding box center [271, 248] width 222 height 19
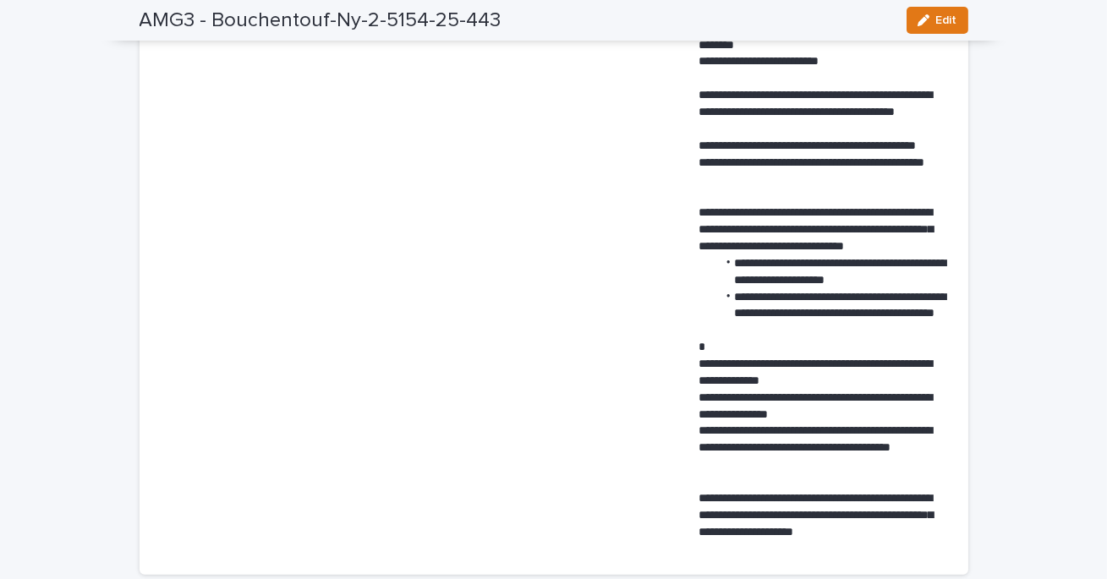
scroll to position [3726, 0]
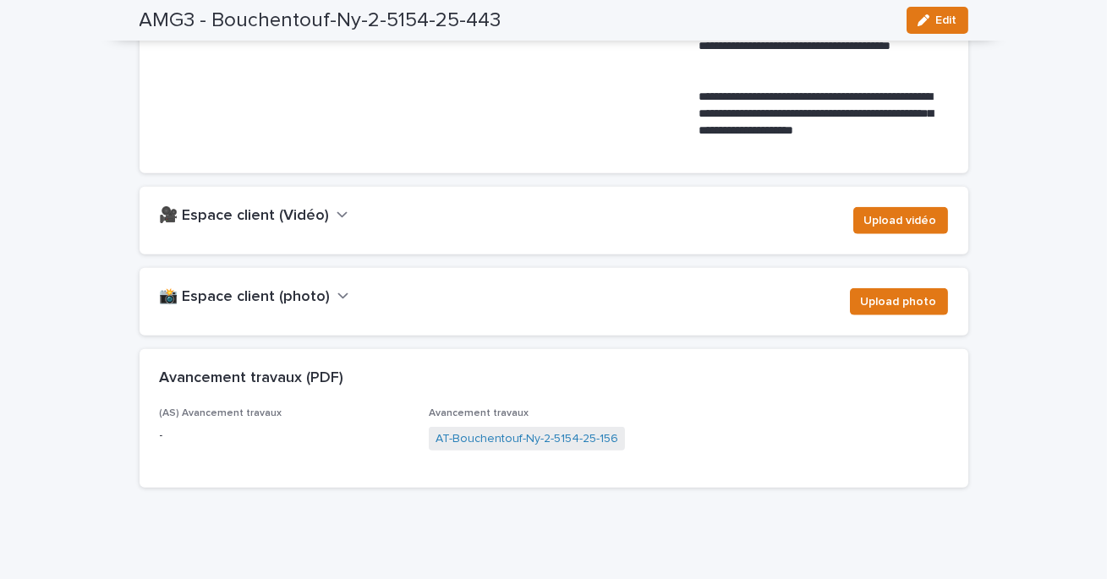
click at [316, 207] on h2 "🎥 Espace client (Vidéo)" at bounding box center [245, 216] width 170 height 19
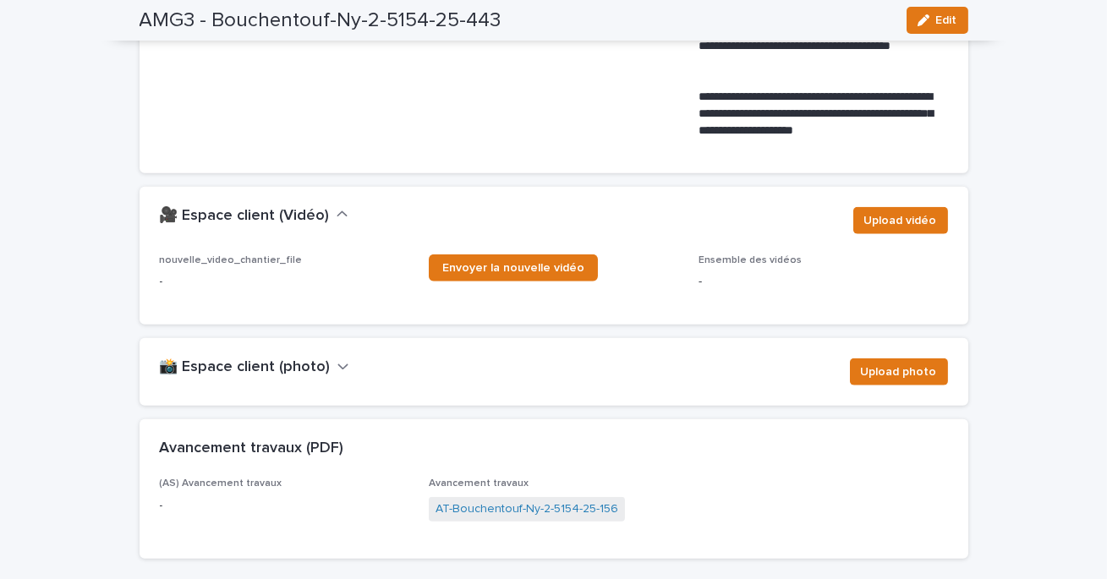
click at [319, 359] on h2 "📸 Espace client (photo)" at bounding box center [245, 368] width 171 height 19
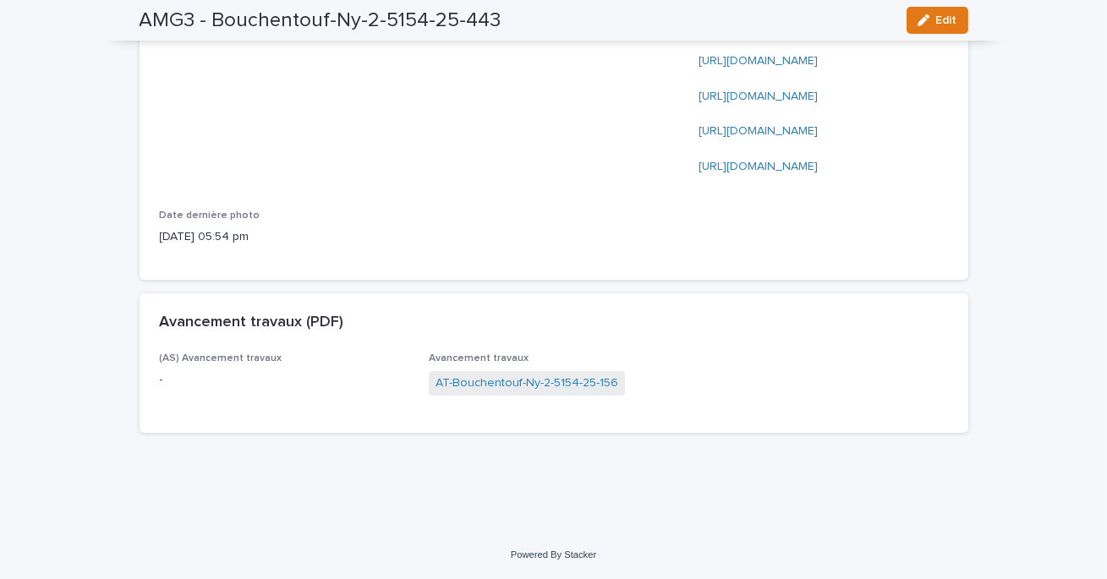
scroll to position [9398, 0]
click at [719, 173] on link "[URL][DOMAIN_NAME]" at bounding box center [758, 167] width 119 height 12
click at [739, 137] on link "[URL][DOMAIN_NAME]" at bounding box center [758, 131] width 119 height 12
click at [727, 102] on link "[URL][DOMAIN_NAME]" at bounding box center [758, 97] width 119 height 12
click at [738, 102] on link "[URL][DOMAIN_NAME]" at bounding box center [758, 97] width 119 height 12
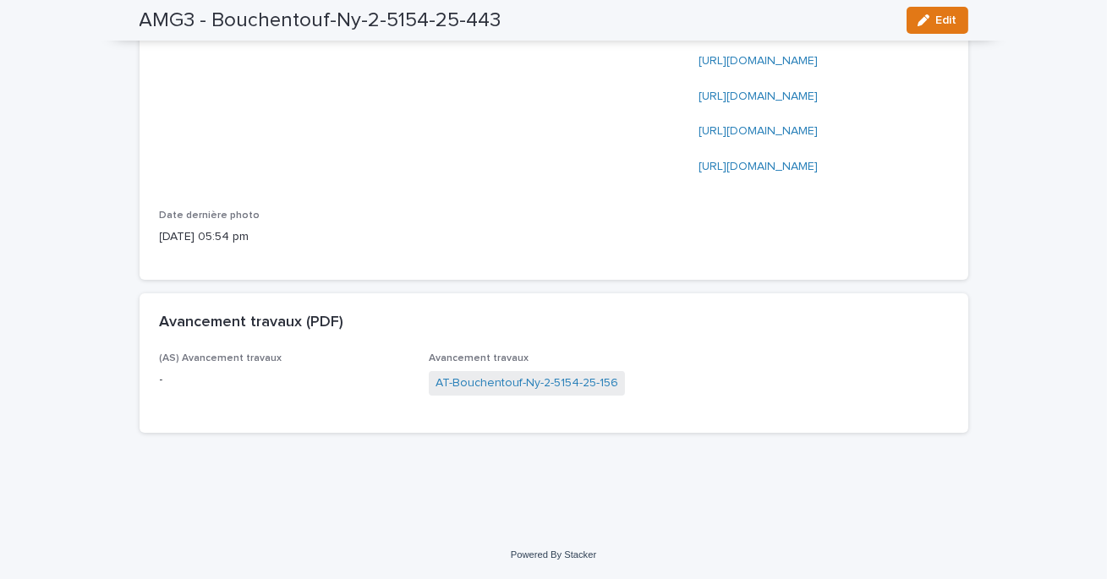
click at [705, 67] on link "[URL][DOMAIN_NAME]" at bounding box center [758, 61] width 119 height 12
click at [749, 32] on link "[URL][DOMAIN_NAME]" at bounding box center [758, 26] width 119 height 12
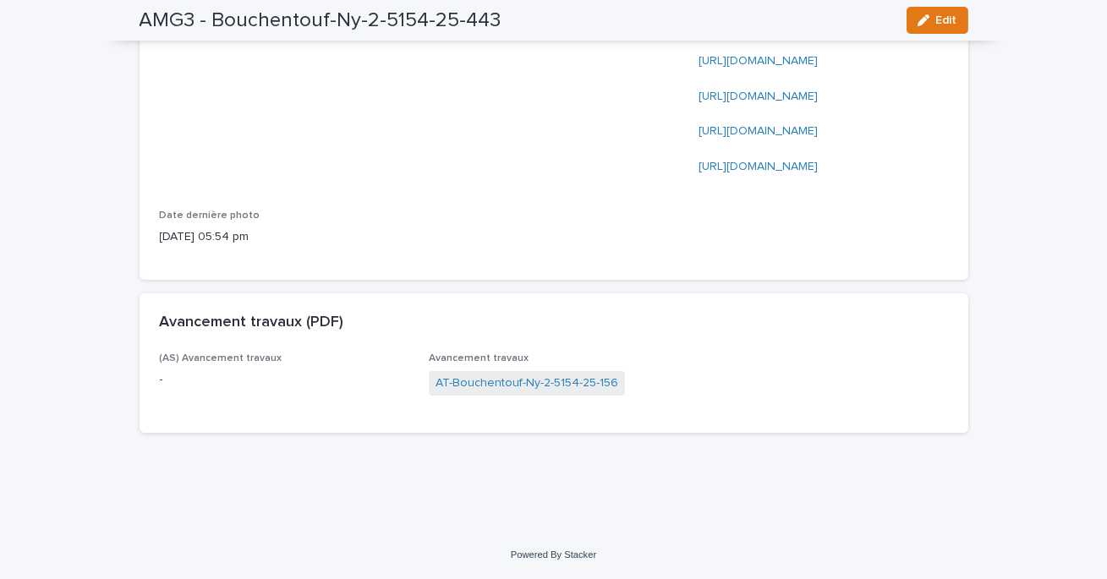
scroll to position [9067, 0]
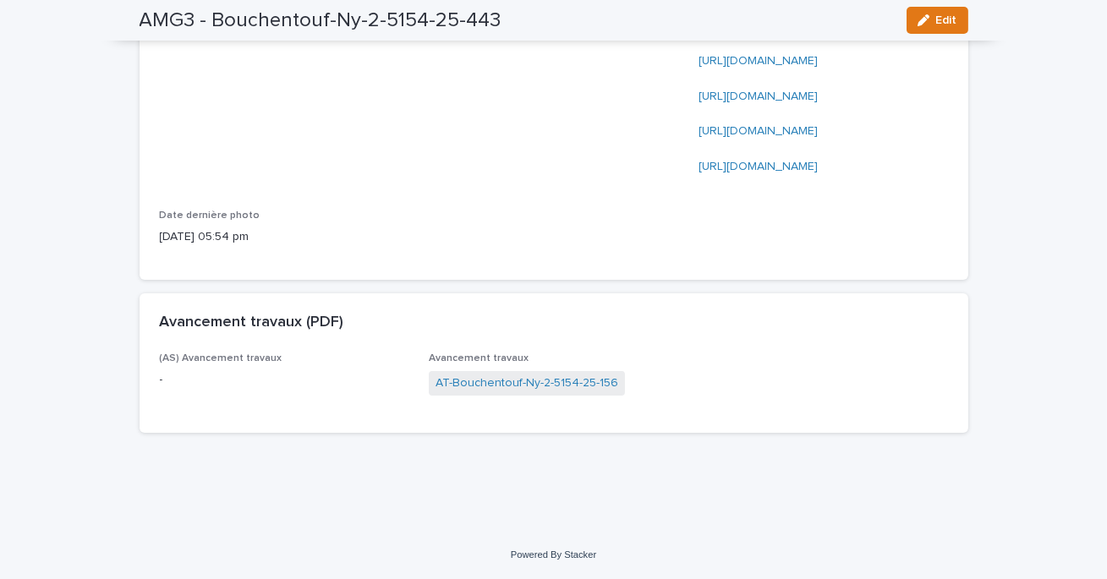
scroll to position [8780, 0]
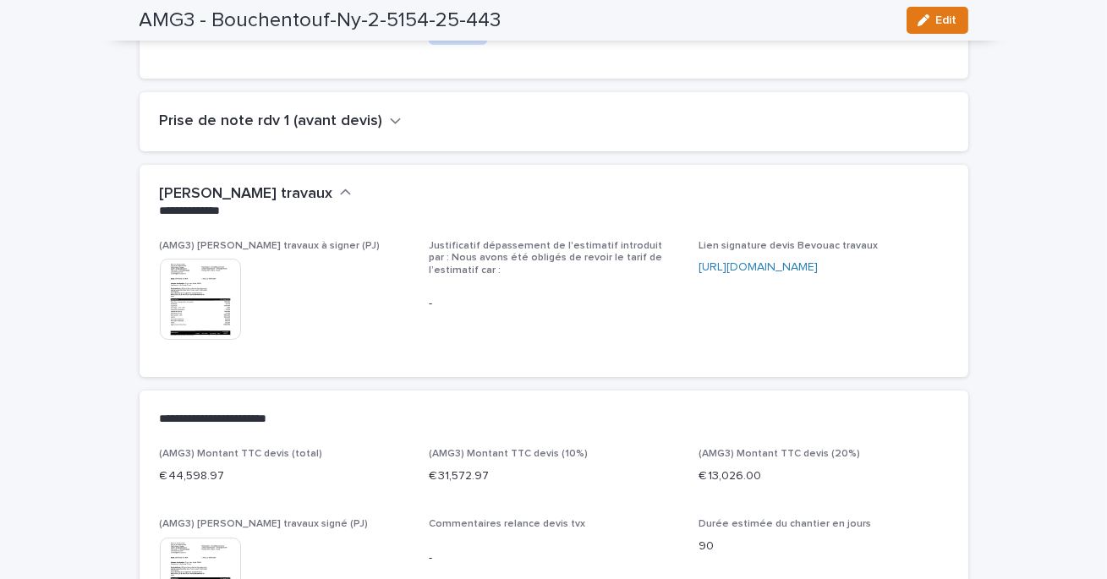
scroll to position [0, 0]
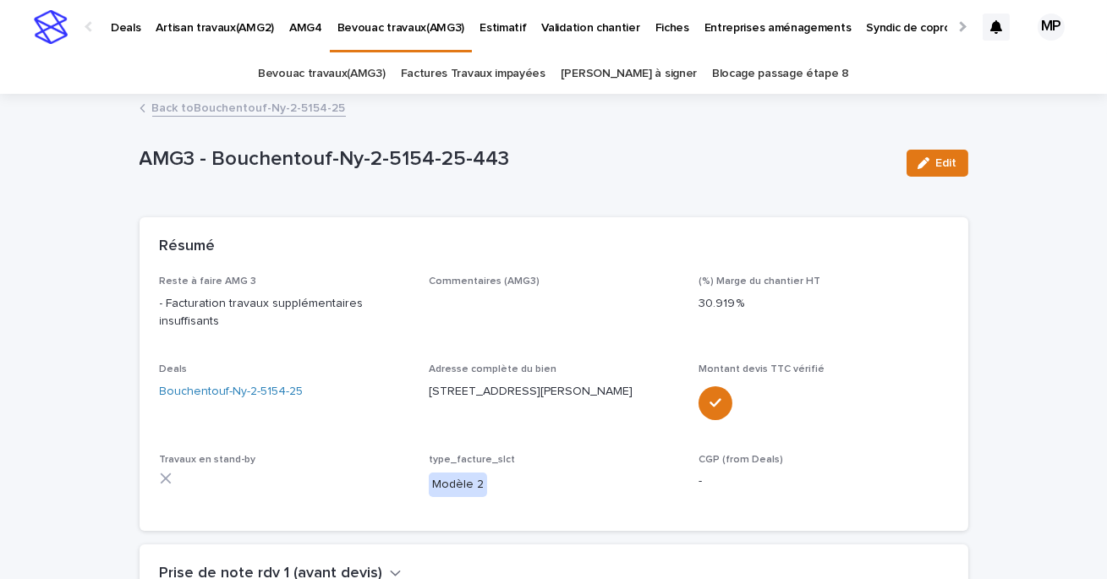
click at [199, 115] on link "Back to Bouchentouf-Ny-2-5154-25" at bounding box center [249, 106] width 194 height 19
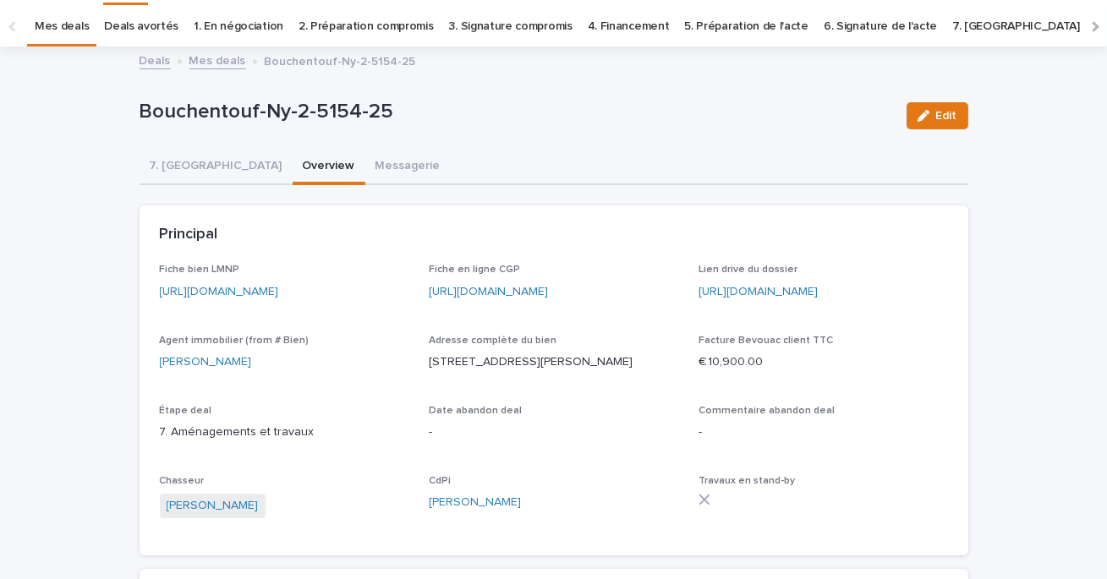
scroll to position [54, 0]
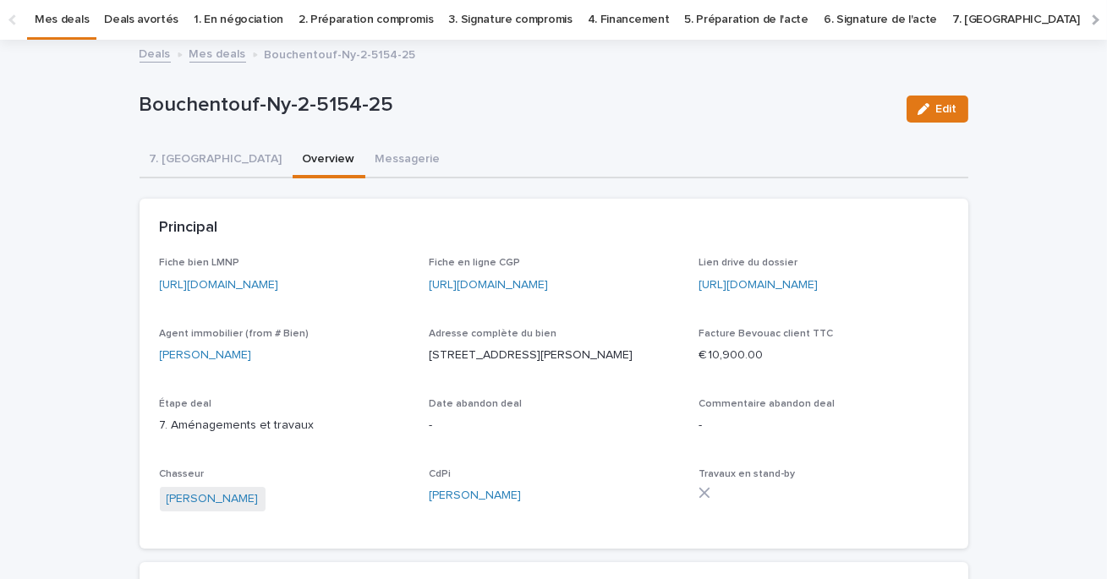
click at [155, 52] on link "Deals" at bounding box center [155, 52] width 31 height 19
